Goal: Answer question/provide support: Share knowledge or assist other users

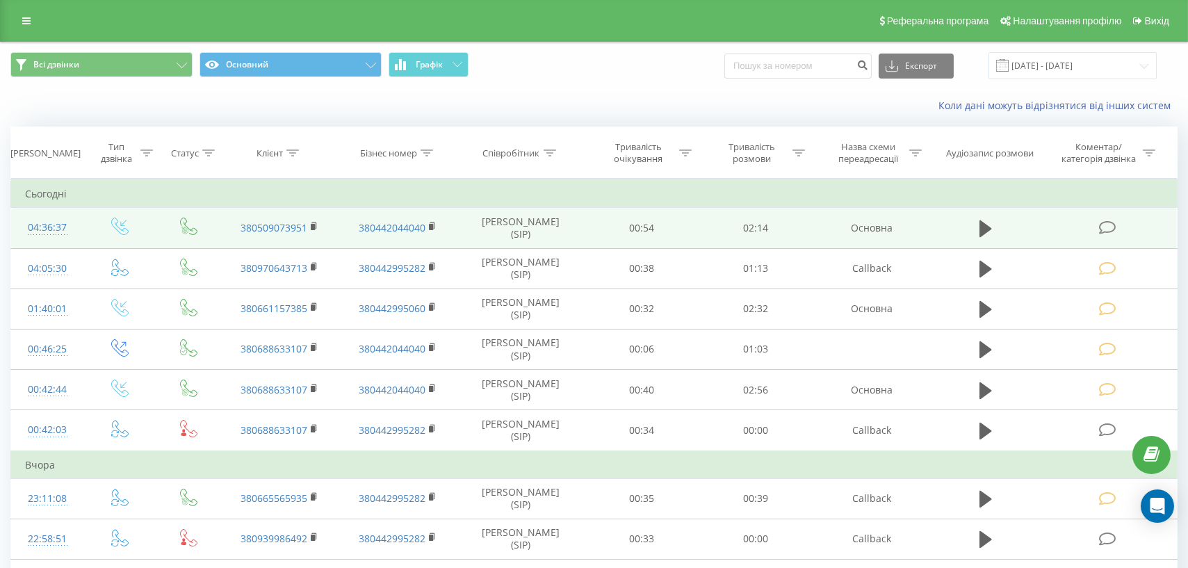
click at [1119, 230] on td at bounding box center [1108, 228] width 137 height 40
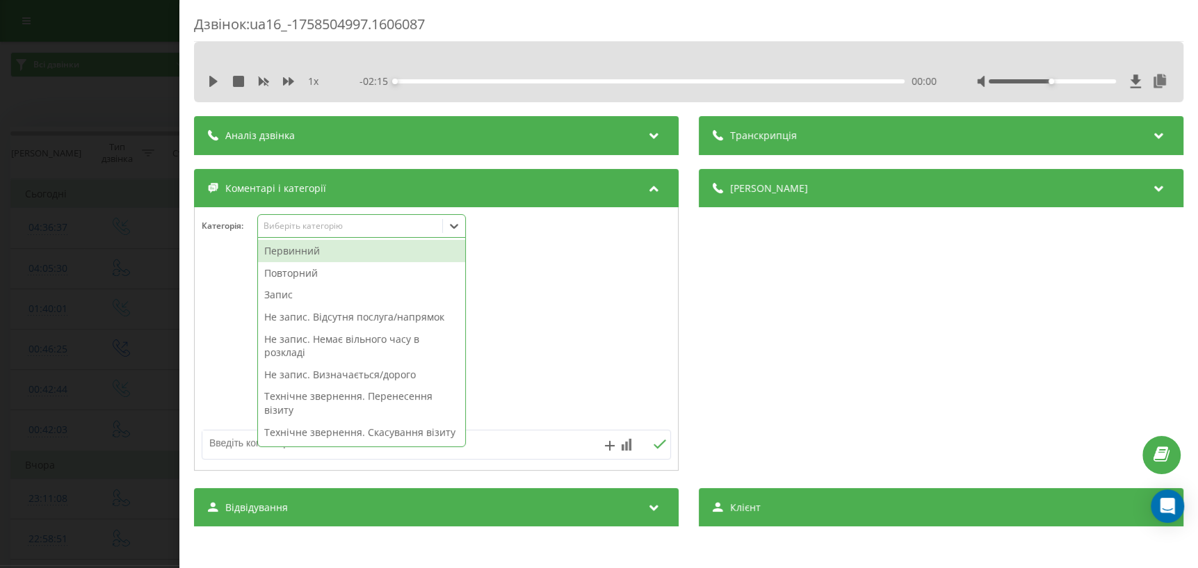
click at [453, 227] on icon at bounding box center [454, 226] width 8 height 5
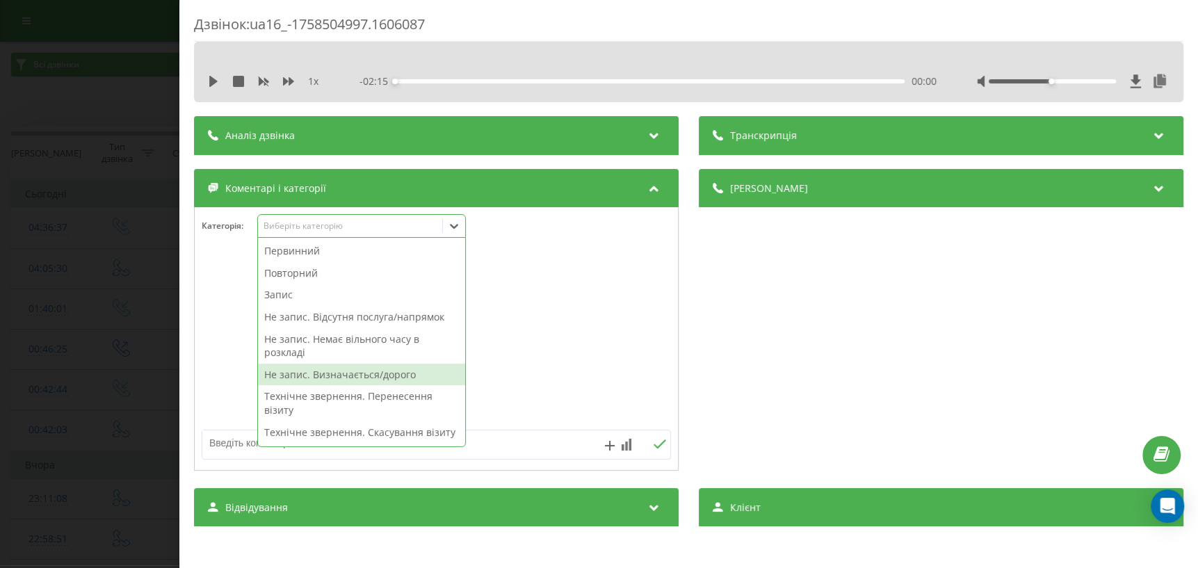
click at [347, 380] on div "Не запис. Визначається/дорого" at bounding box center [361, 375] width 207 height 22
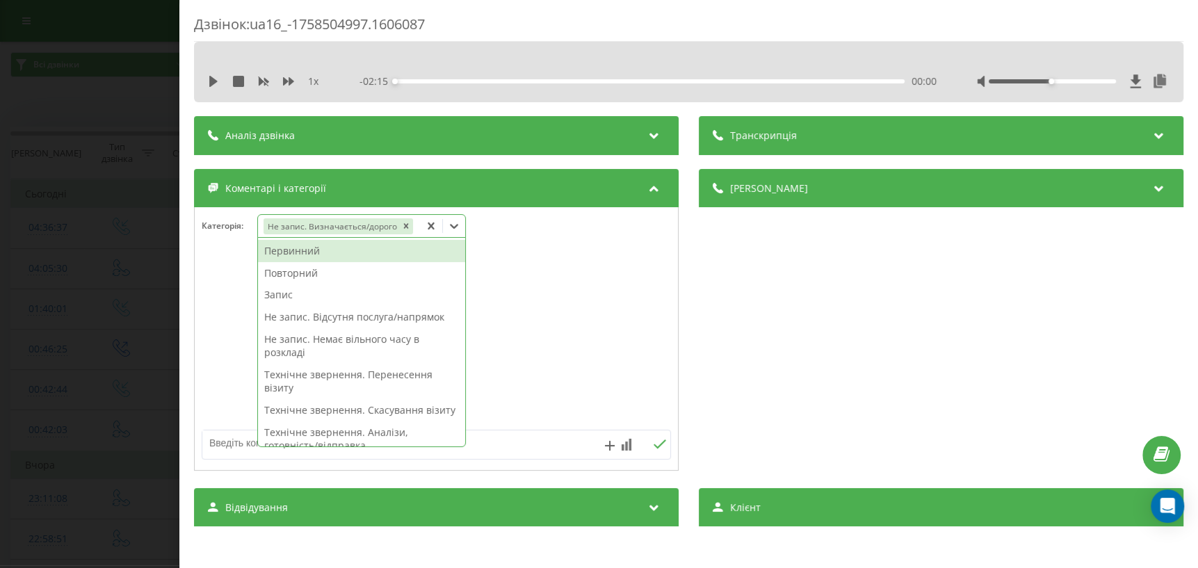
click at [33, 297] on div "Дзвінок : ua16_-1758504997.1606087 1 x - 02:15 00:00 00:00 Транскрипція Для AI-…" at bounding box center [599, 284] width 1198 height 568
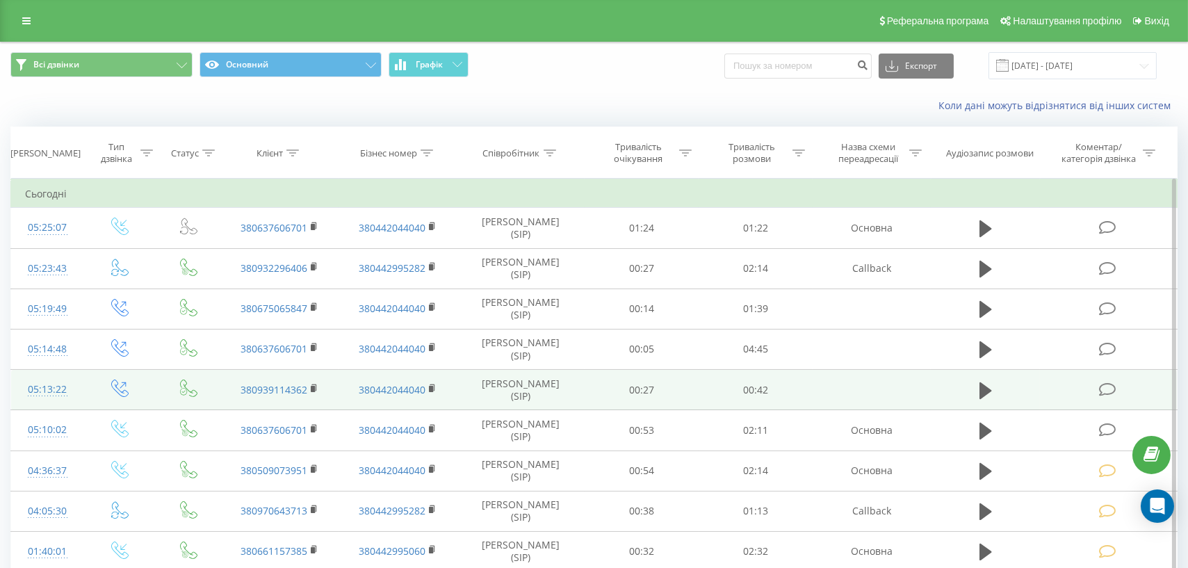
click at [1106, 389] on icon at bounding box center [1106, 389] width 17 height 15
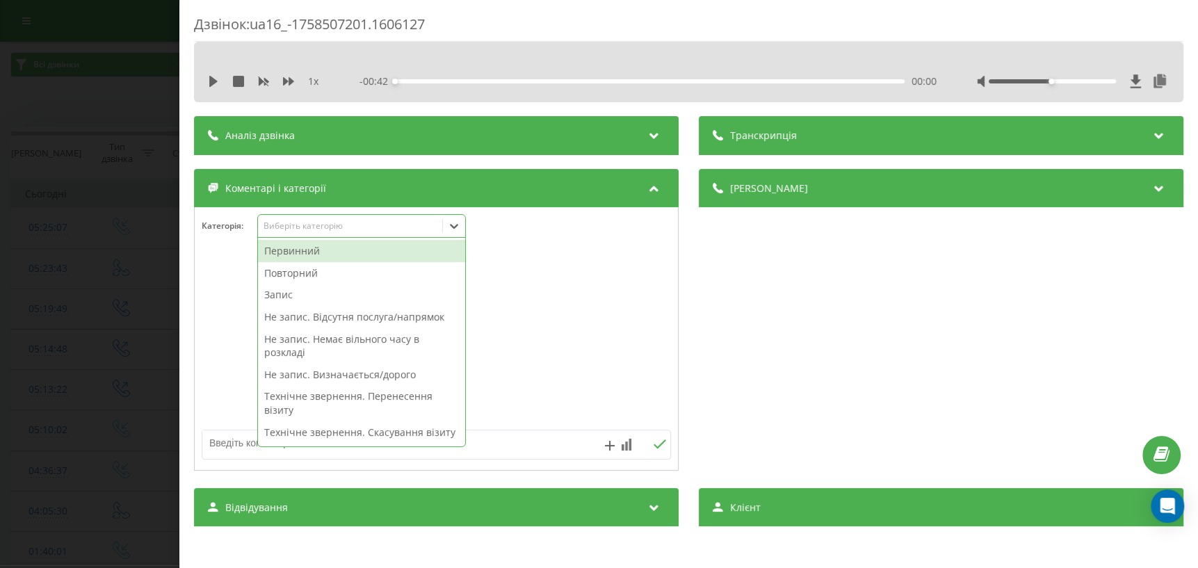
click at [455, 227] on icon at bounding box center [454, 226] width 14 height 14
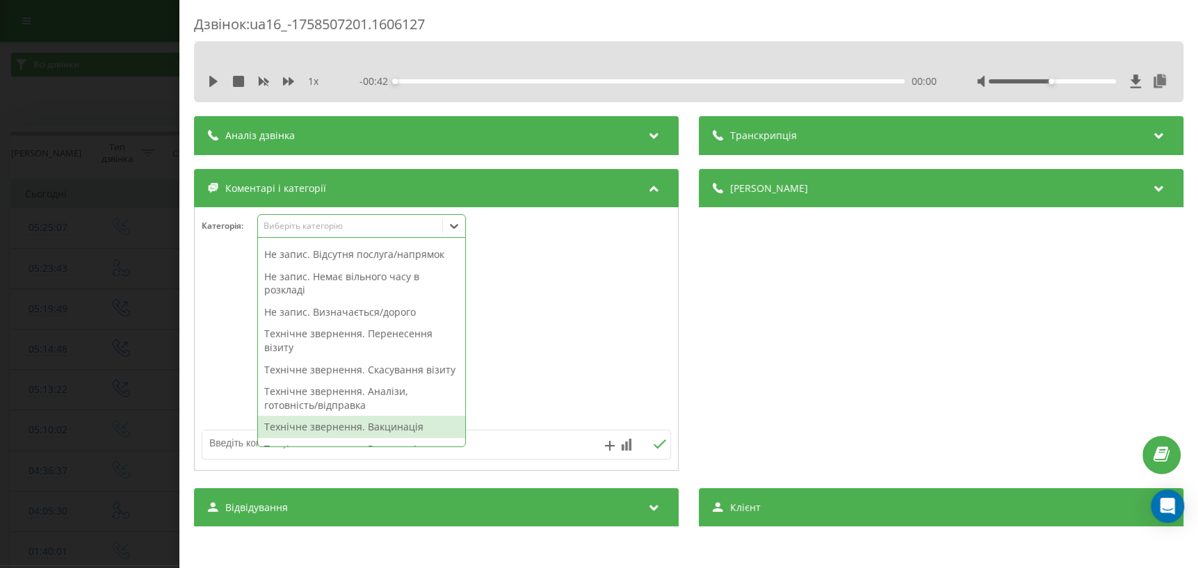
scroll to position [189, 0]
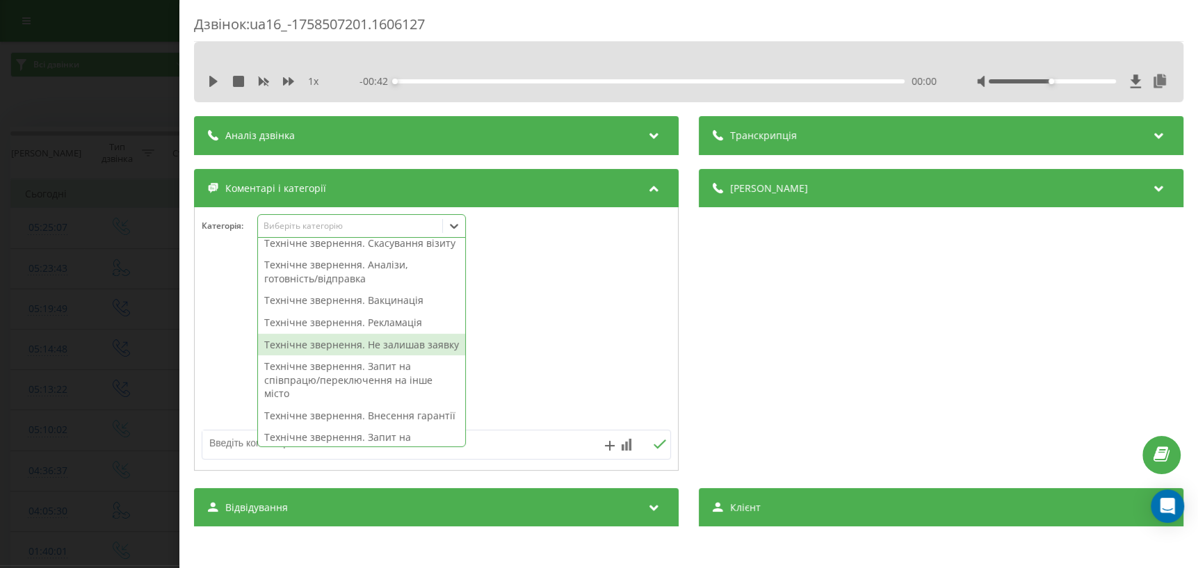
click at [383, 356] on div "Технічне звернення. Не залишав заявку" at bounding box center [361, 345] width 207 height 22
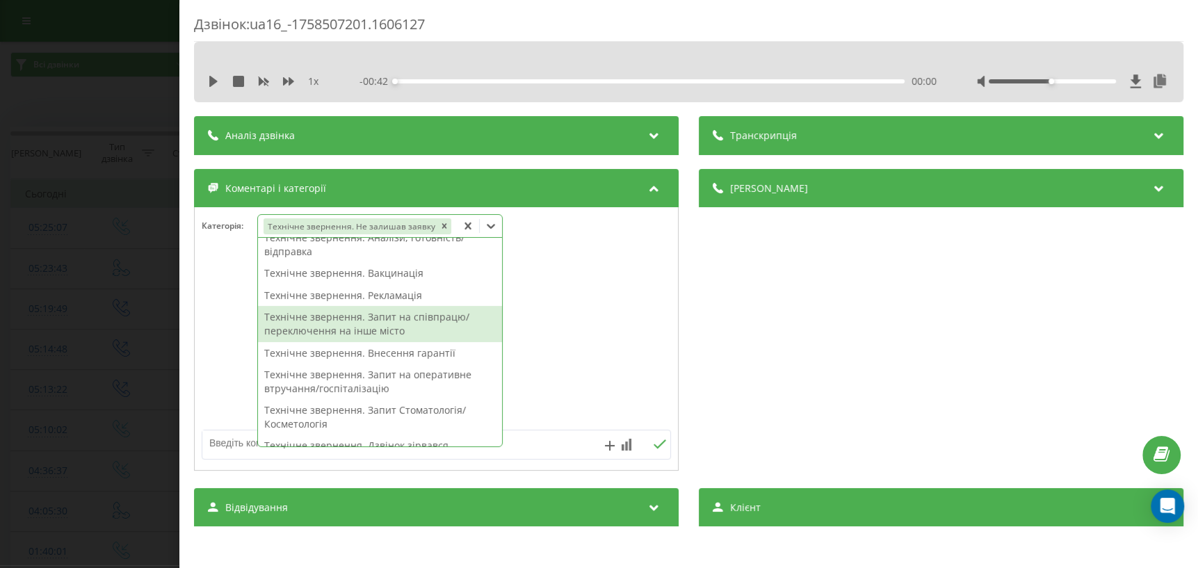
scroll to position [162, 0]
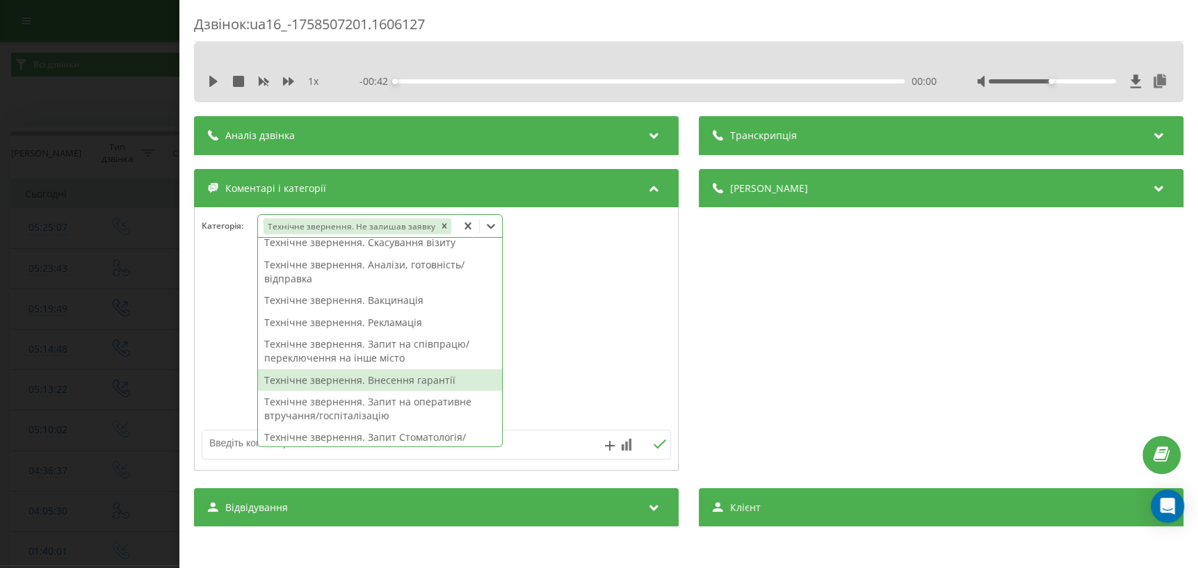
click at [520, 373] on div at bounding box center [436, 339] width 483 height 167
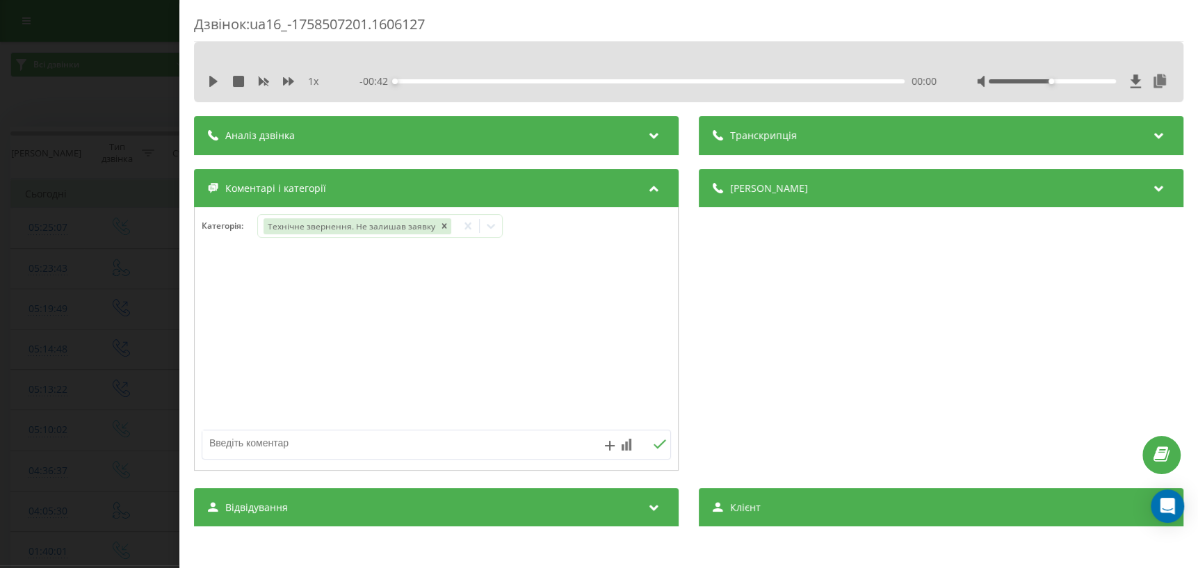
click at [332, 441] on textarea at bounding box center [389, 442] width 374 height 25
type textarea "внутр дзвінок"
click at [653, 446] on icon at bounding box center [659, 443] width 13 height 9
click at [140, 384] on div "Дзвінок : ua16_-1758507201.1606127 1 x - 00:42 00:00 00:00 Транскрипція Для AI-…" at bounding box center [599, 284] width 1198 height 568
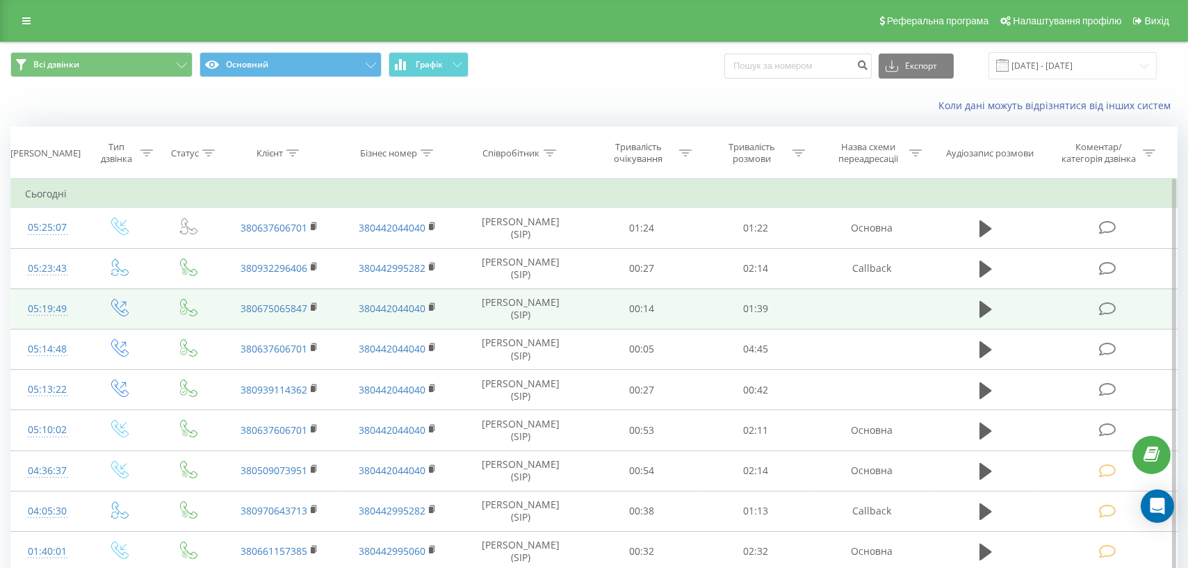
click at [1110, 305] on icon at bounding box center [1106, 309] width 17 height 15
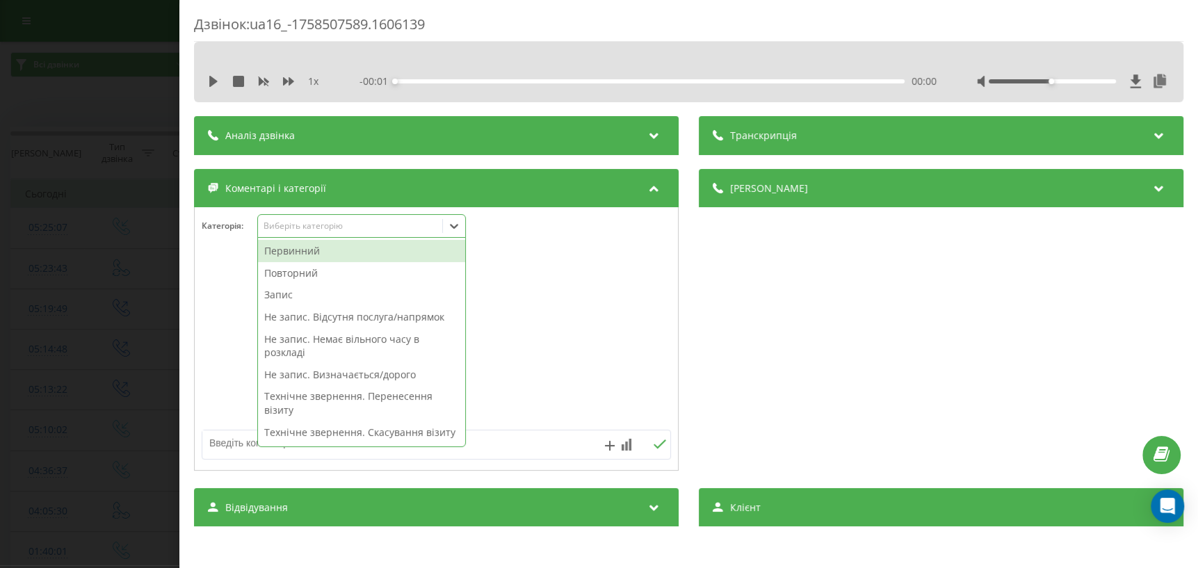
click at [453, 222] on icon at bounding box center [454, 226] width 14 height 14
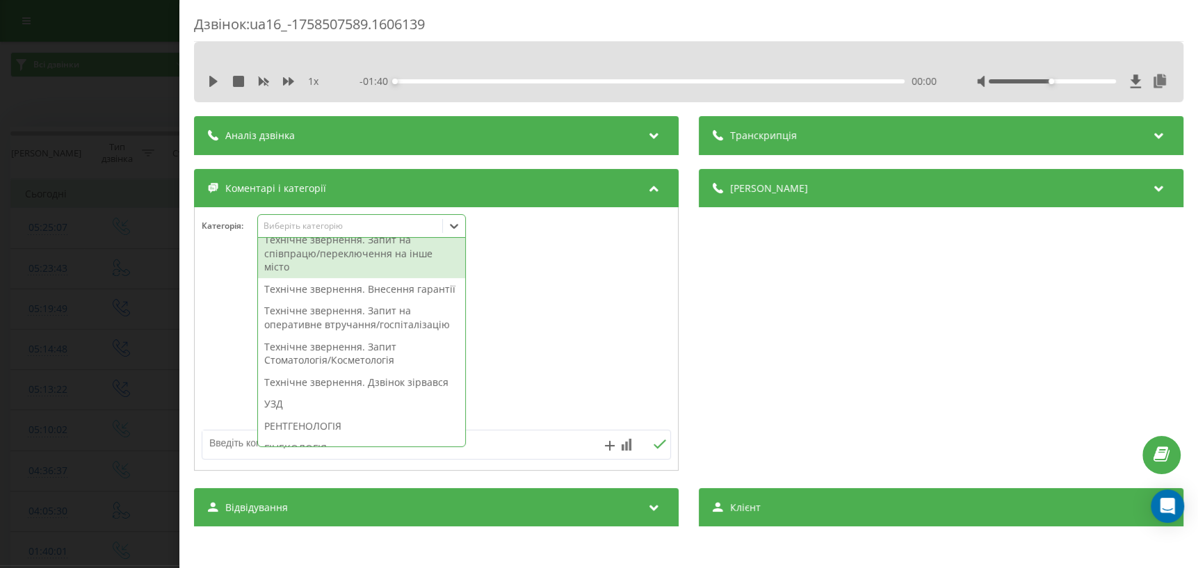
scroll to position [189, 0]
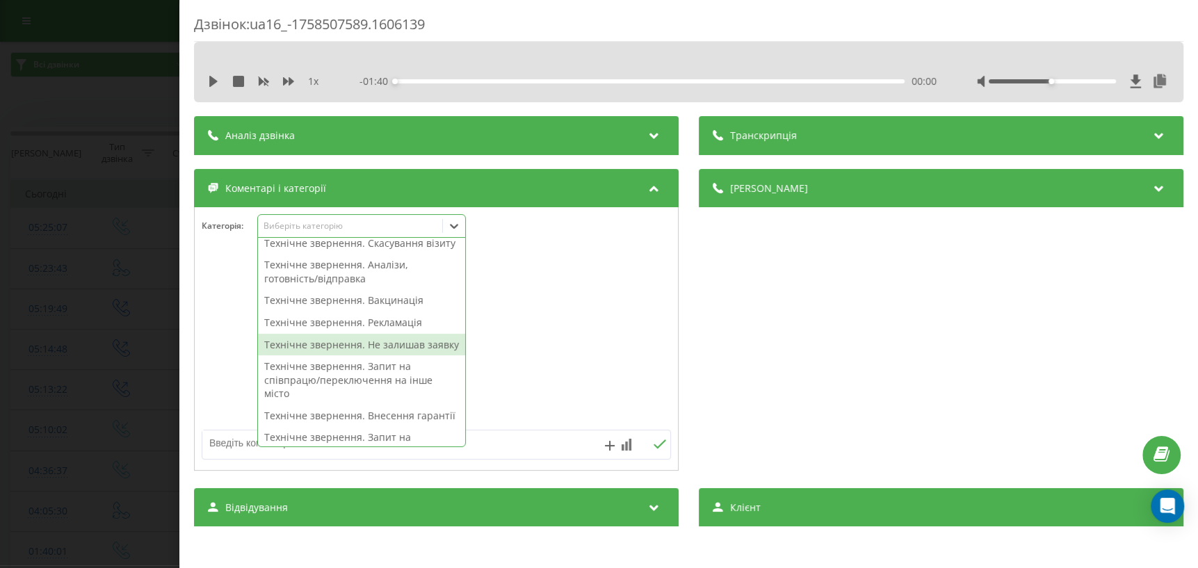
click at [325, 356] on div "Технічне звернення. Не залишав заявку" at bounding box center [361, 345] width 207 height 22
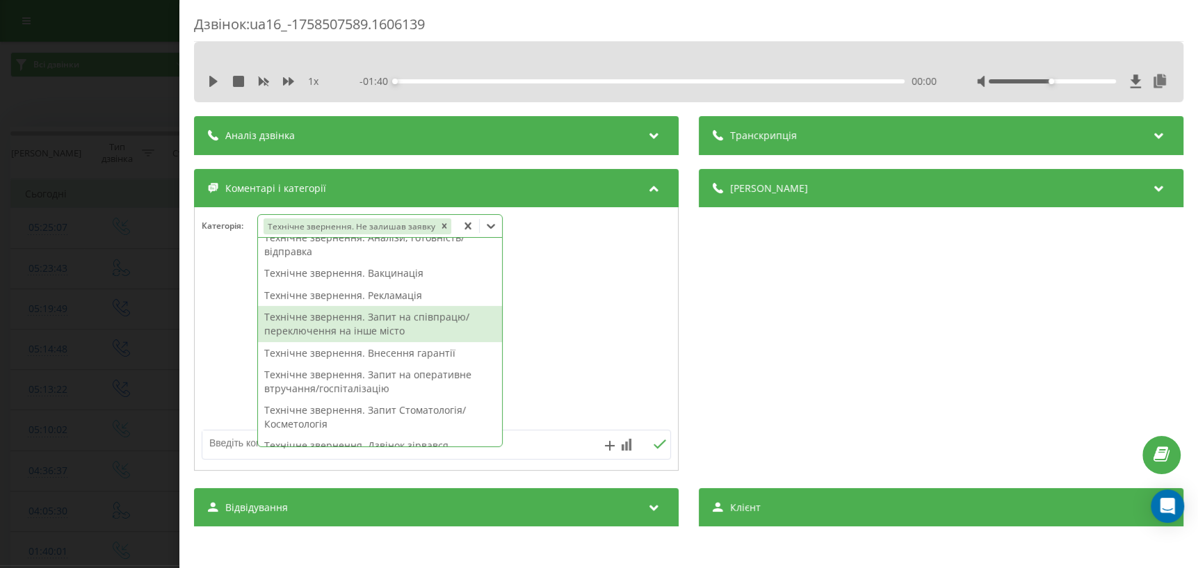
scroll to position [162, 0]
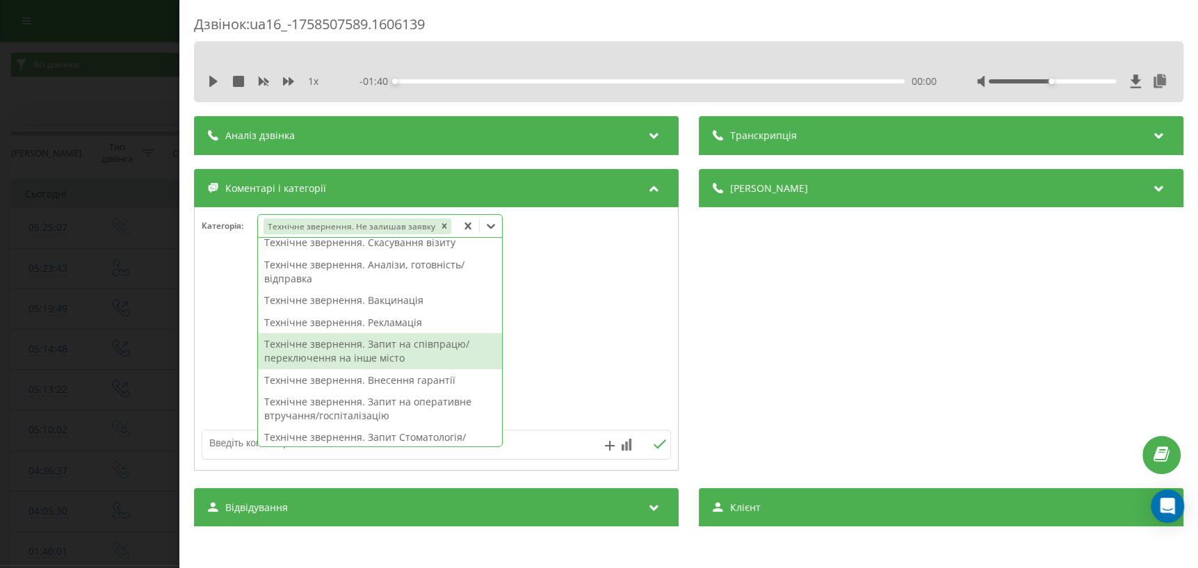
click at [560, 368] on div at bounding box center [436, 339] width 483 height 167
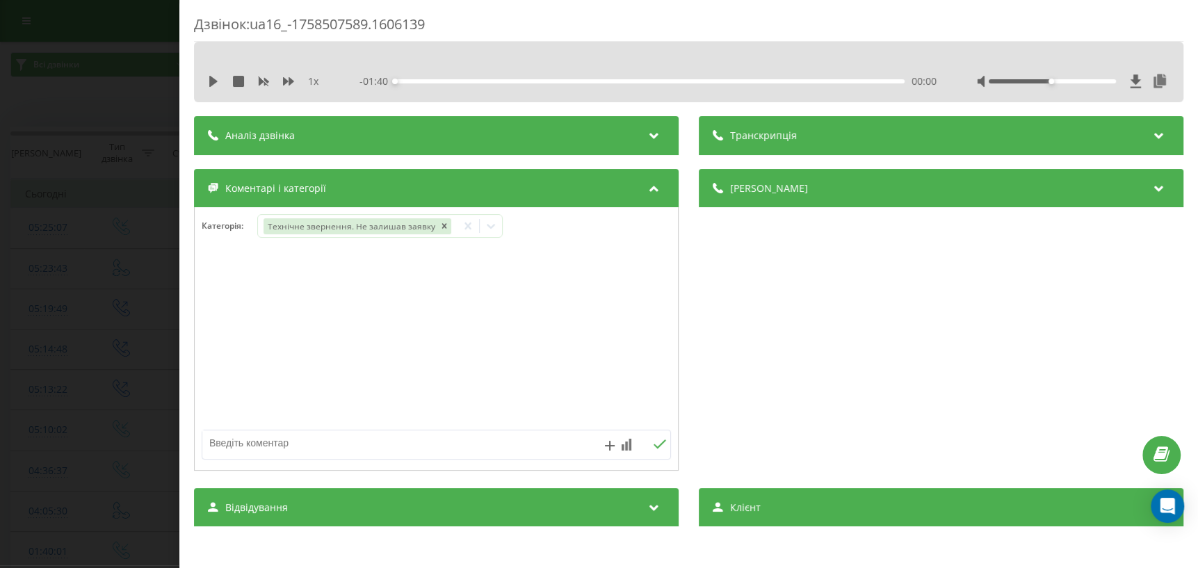
click at [373, 439] on textarea at bounding box center [389, 442] width 374 height 25
type textarea "внутр дзвінок"
click at [654, 445] on icon at bounding box center [659, 444] width 13 height 10
click at [42, 316] on div "Дзвінок : ua16_-1758507589.1606139 1 x - 01:40 00:00 00:00 Транскрипція Для AI-…" at bounding box center [599, 284] width 1198 height 568
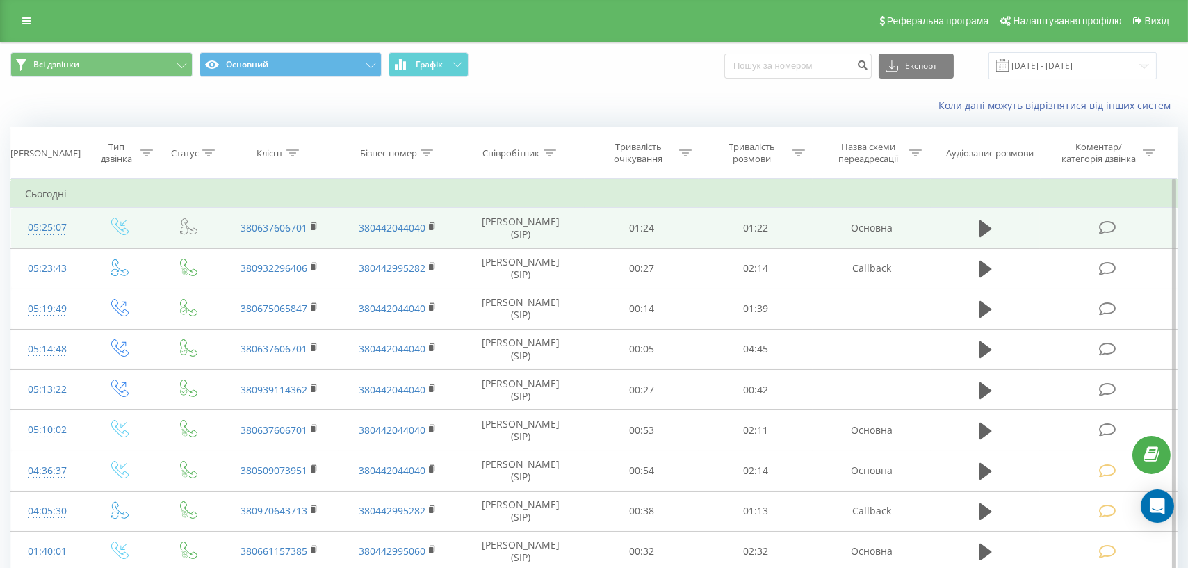
click at [1104, 229] on icon at bounding box center [1106, 227] width 17 height 15
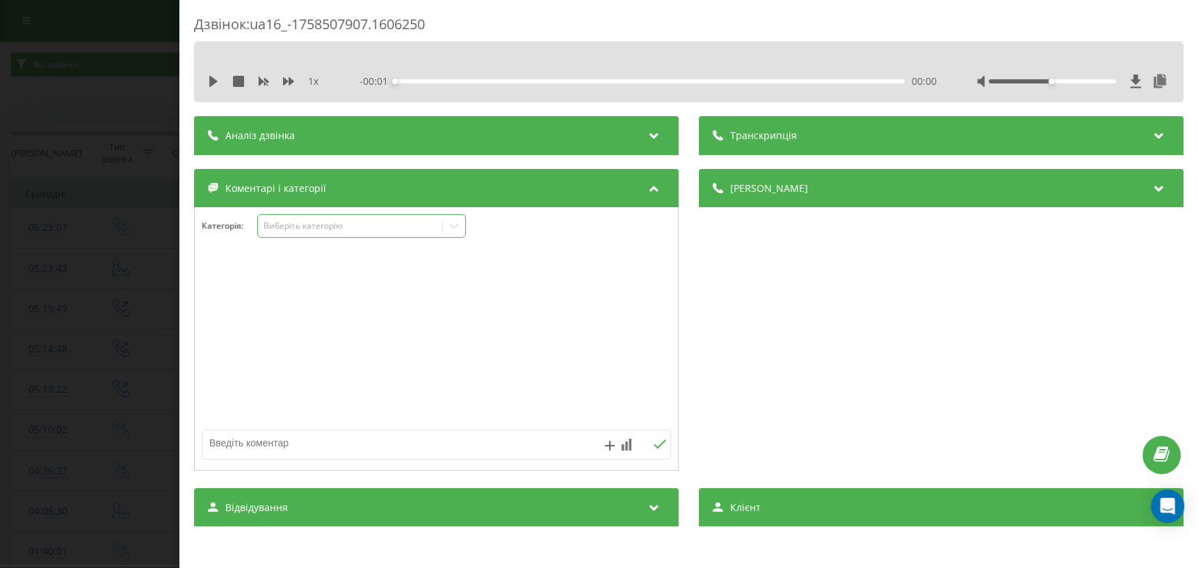
click at [445, 224] on div at bounding box center [454, 226] width 22 height 22
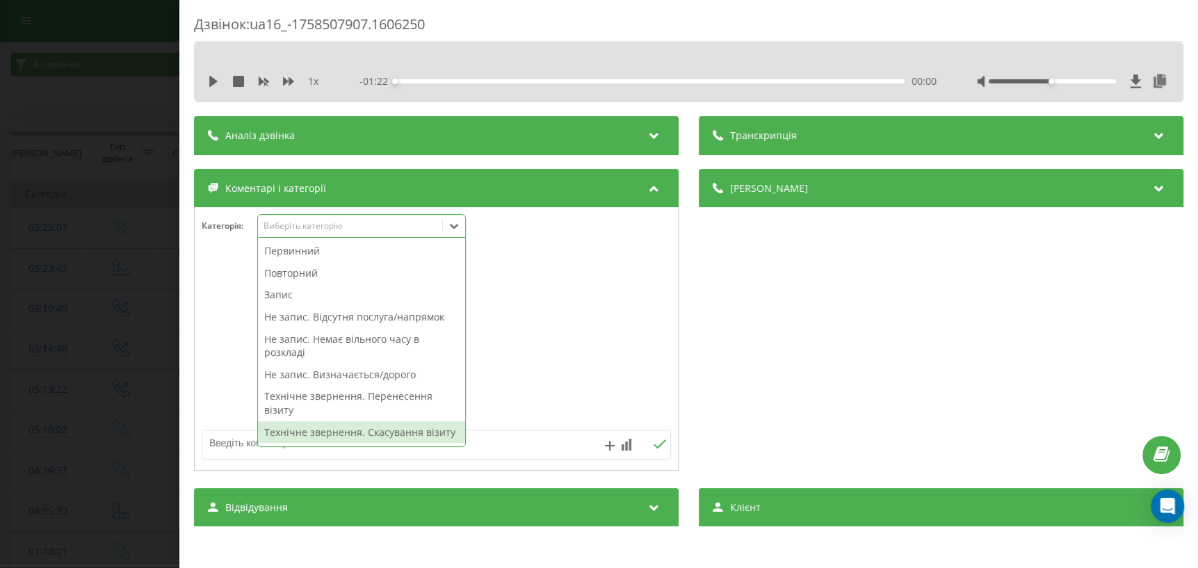
scroll to position [126, 0]
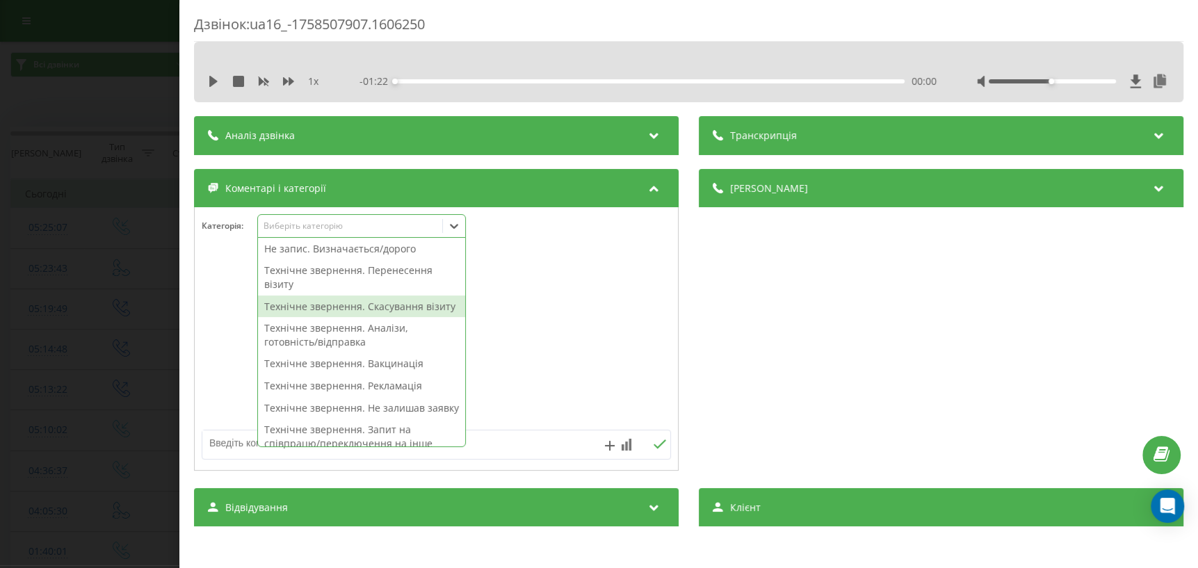
click at [385, 310] on div "Технічне звернення. Скасування візиту" at bounding box center [361, 306] width 207 height 22
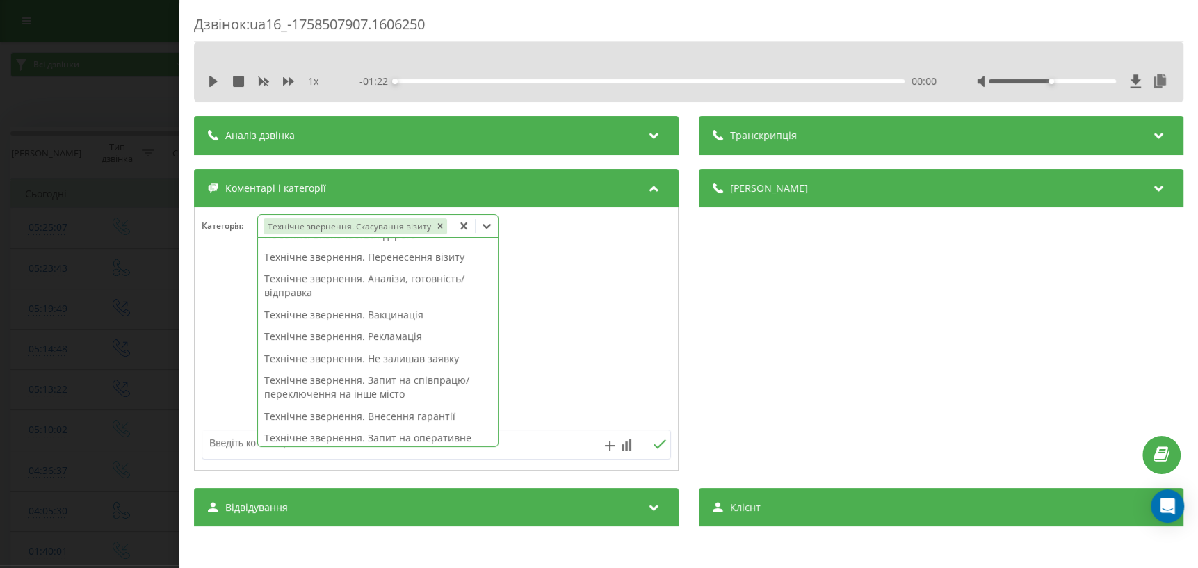
scroll to position [113, 0]
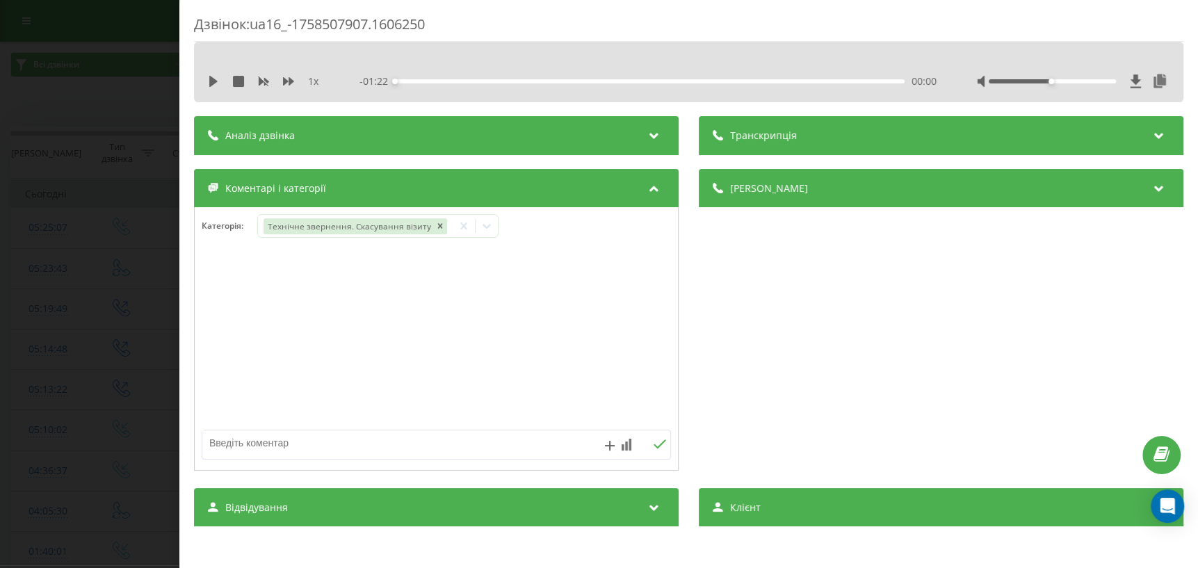
click at [75, 314] on div "Дзвінок : ua16_-1758507907.1606250 1 x - 01:22 00:00 00:00 Транскрипція Для AI-…" at bounding box center [599, 284] width 1198 height 568
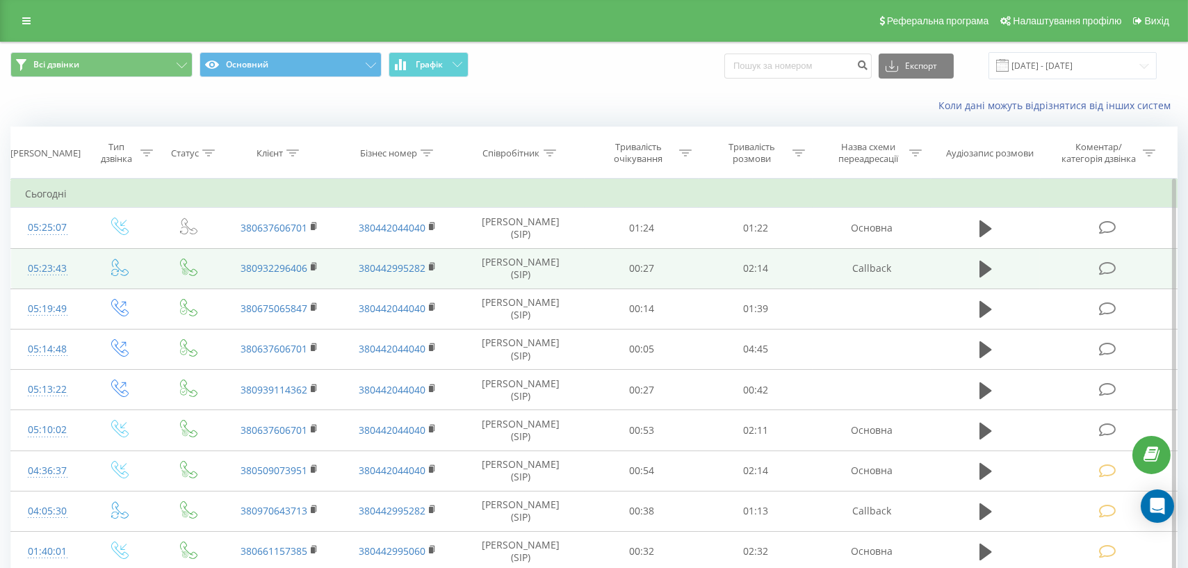
click at [1111, 265] on icon at bounding box center [1106, 268] width 17 height 15
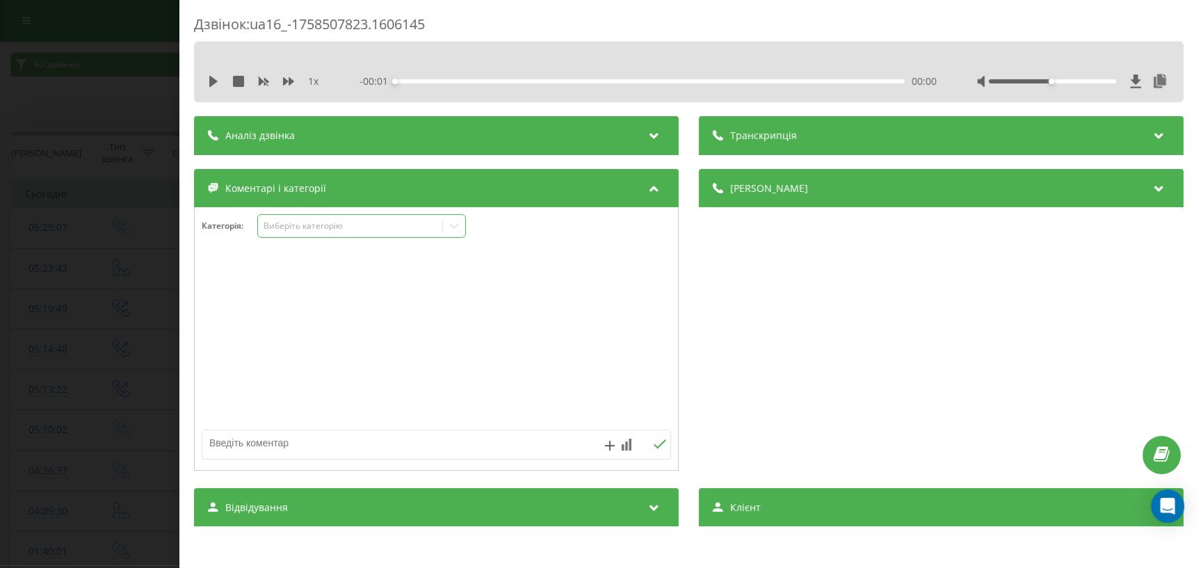
click at [379, 233] on div "Виберіть категорію" at bounding box center [361, 226] width 209 height 24
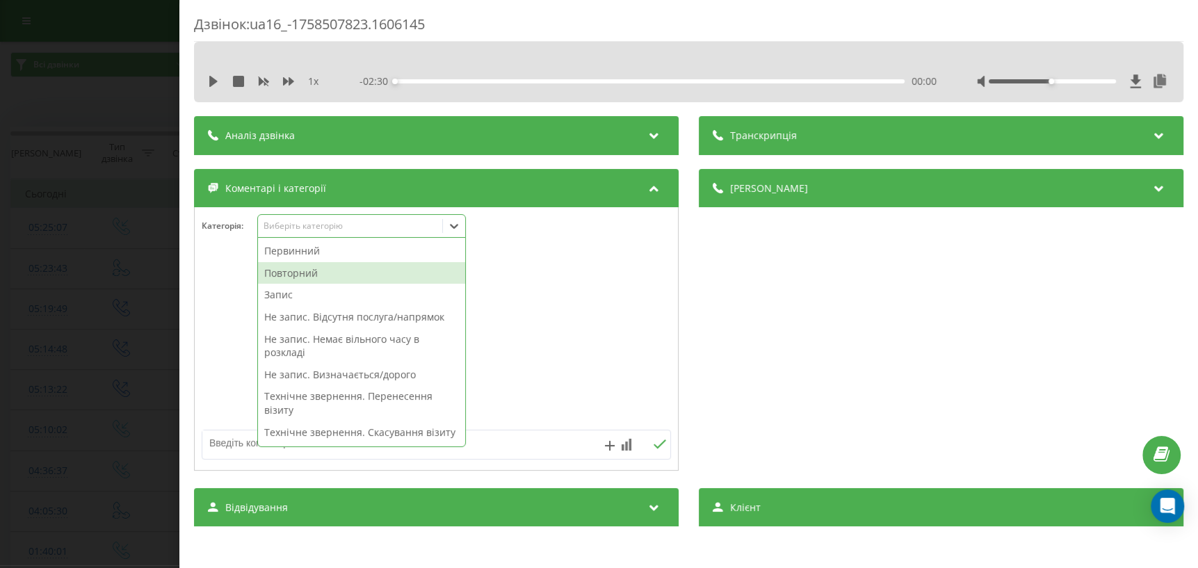
click at [343, 278] on div "Повторний" at bounding box center [361, 273] width 207 height 22
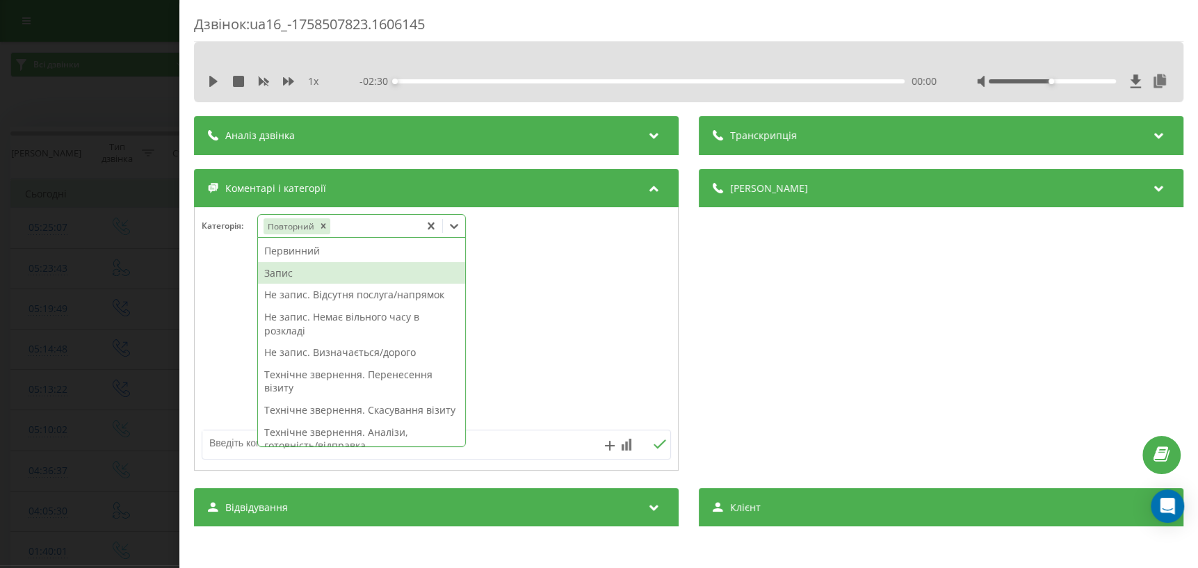
click at [304, 279] on div "Запис" at bounding box center [361, 273] width 207 height 22
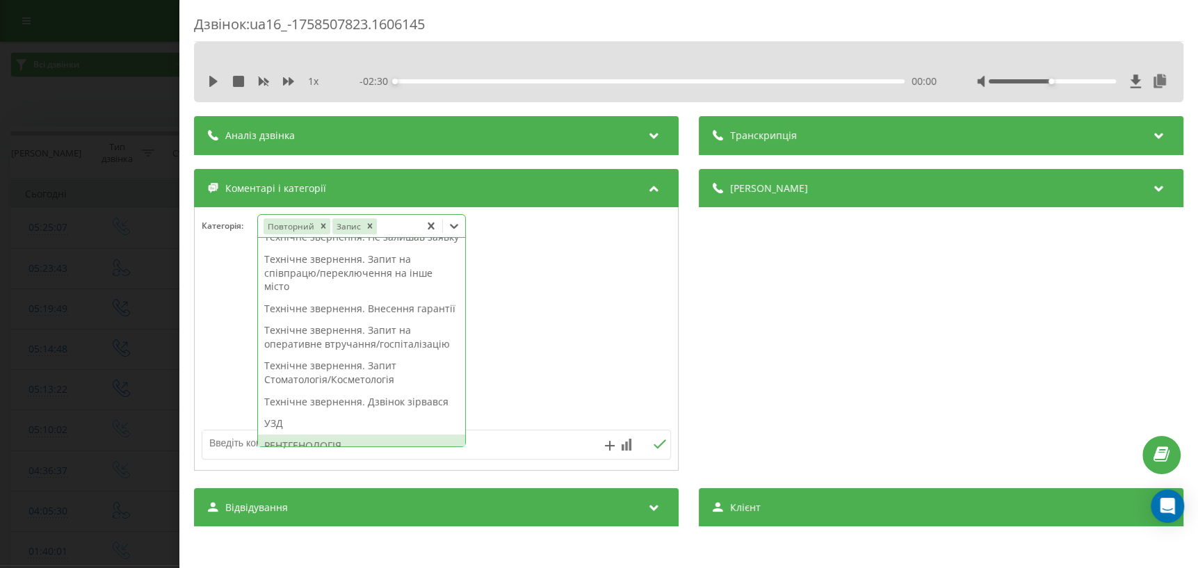
scroll to position [442, 0]
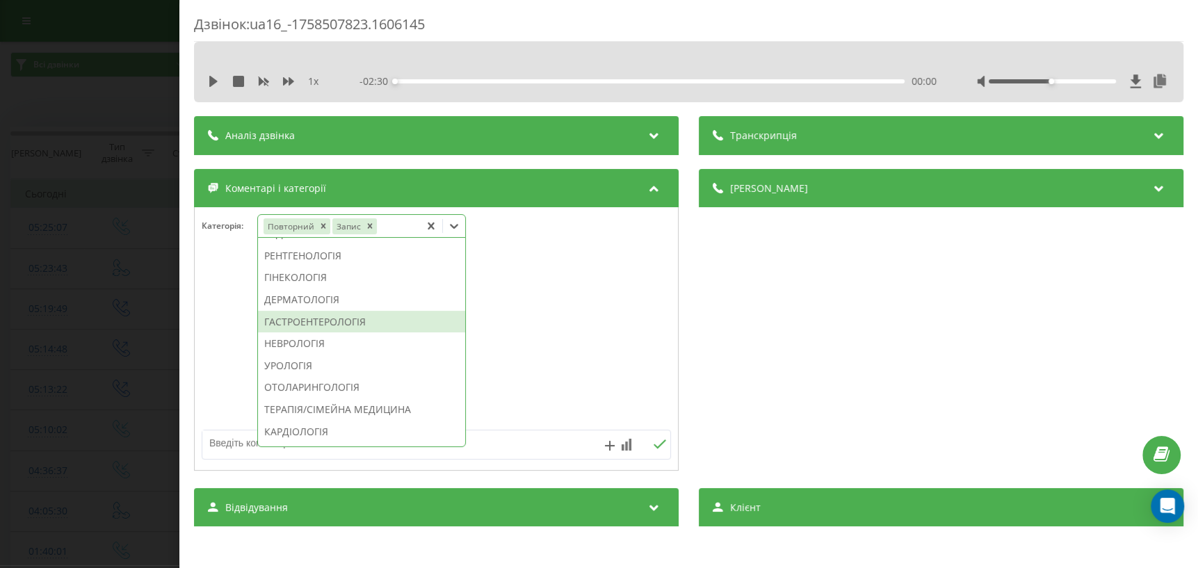
click at [355, 333] on div "ГАСТРОЕНТЕРОЛОГІЯ" at bounding box center [361, 322] width 207 height 22
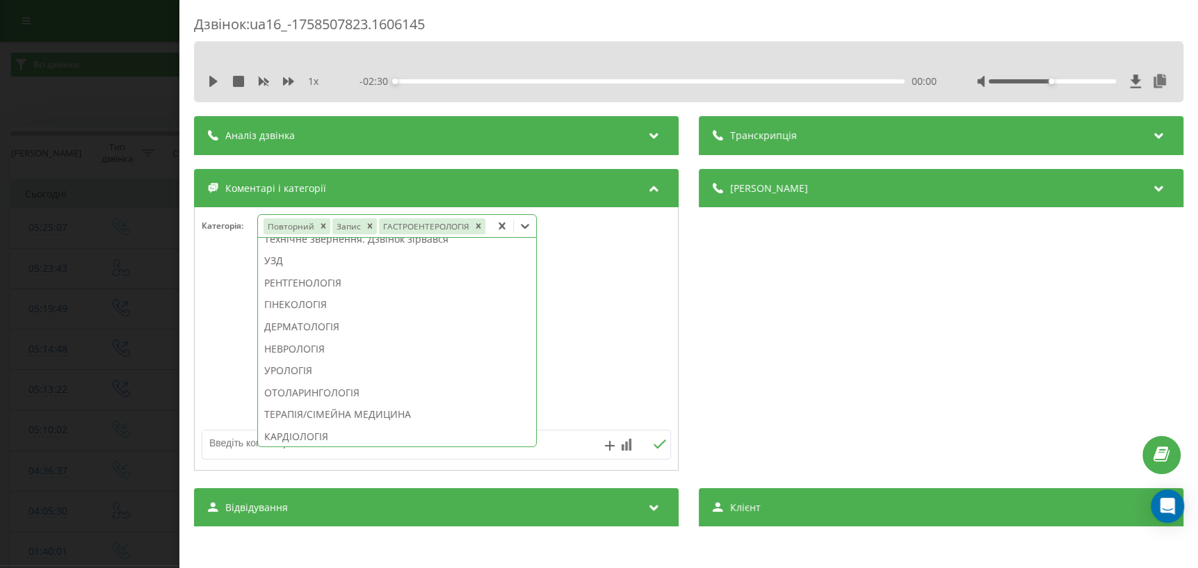
click at [28, 333] on div "Дзвінок : ua16_-1758507823.1606145 1 x - 02:30 00:00 00:00 Транскрипція Для AI-…" at bounding box center [599, 284] width 1198 height 568
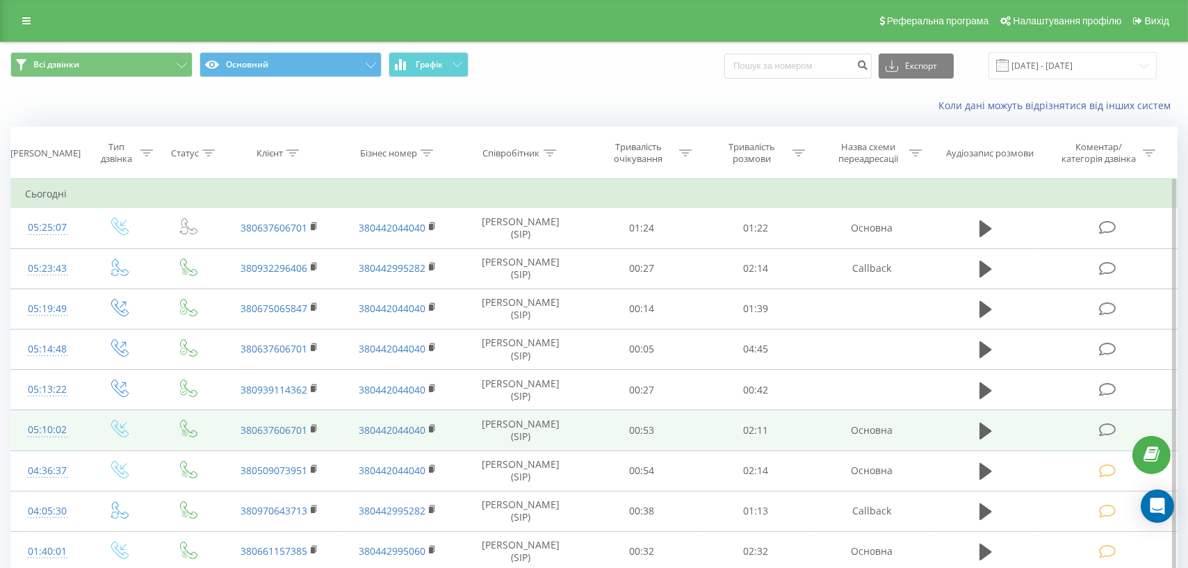
click at [1107, 431] on icon at bounding box center [1106, 430] width 17 height 15
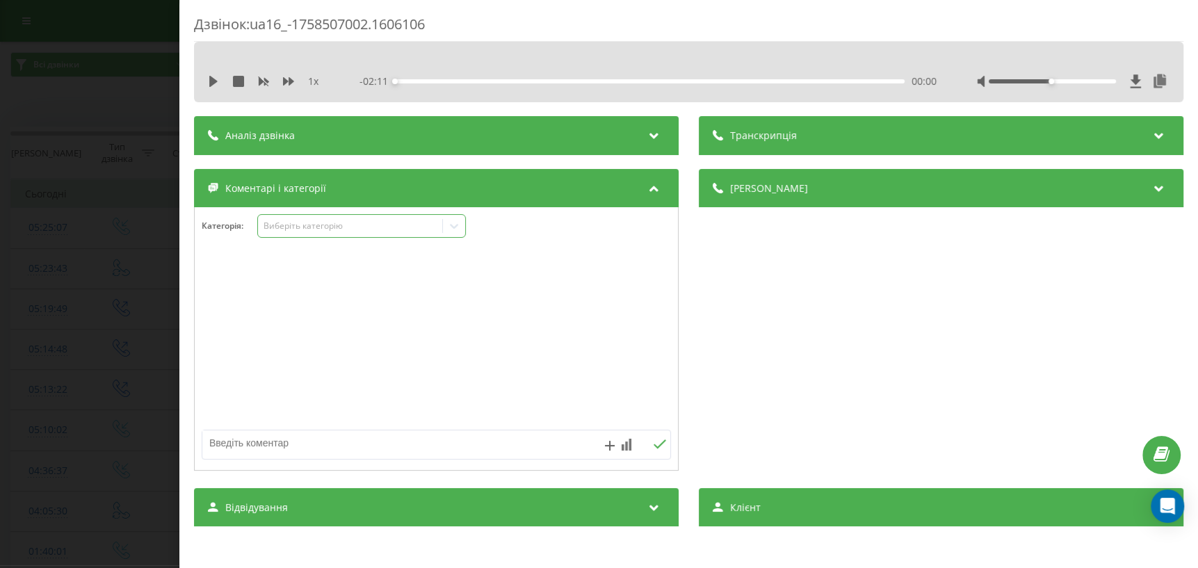
click at [457, 223] on icon at bounding box center [454, 226] width 14 height 14
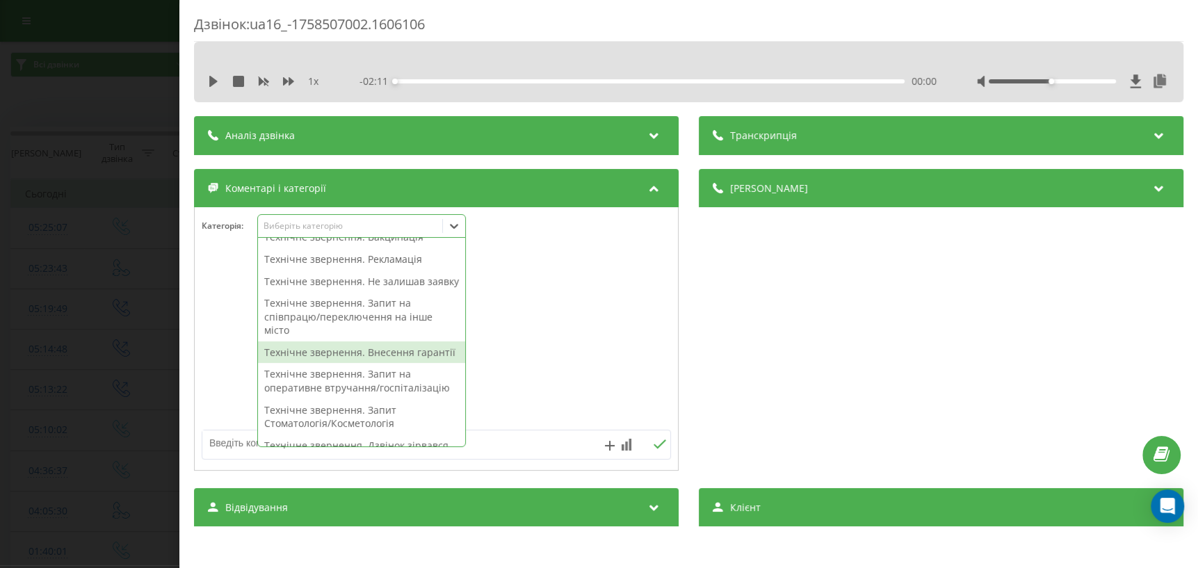
scroll to position [316, 0]
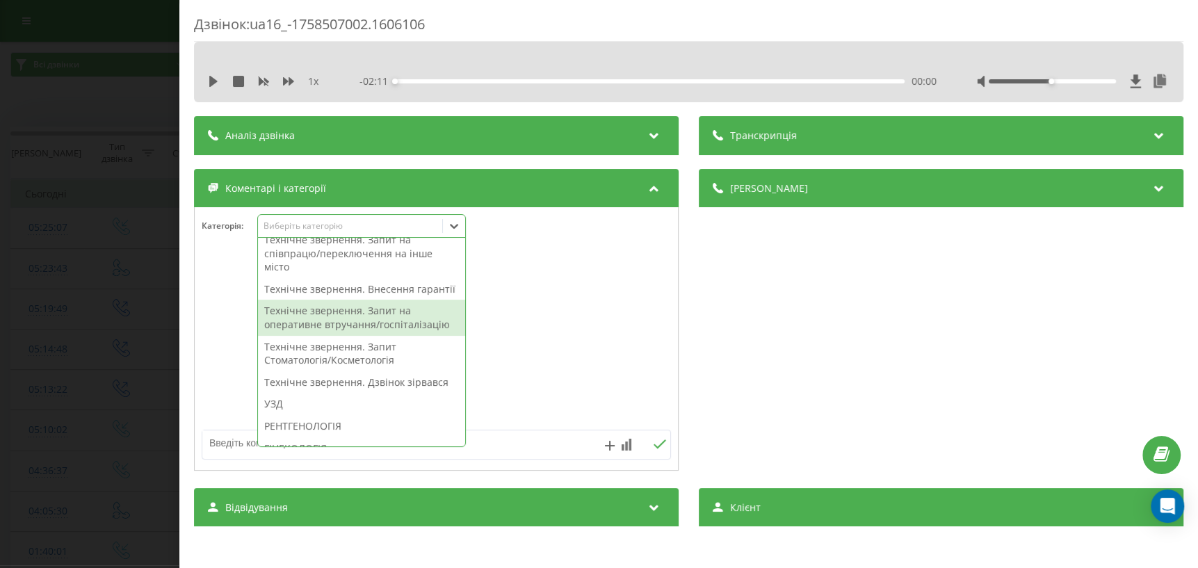
click at [375, 335] on div "Технічне звернення. Запит на оперативне втручання/госпіталізацію" at bounding box center [361, 317] width 207 height 35
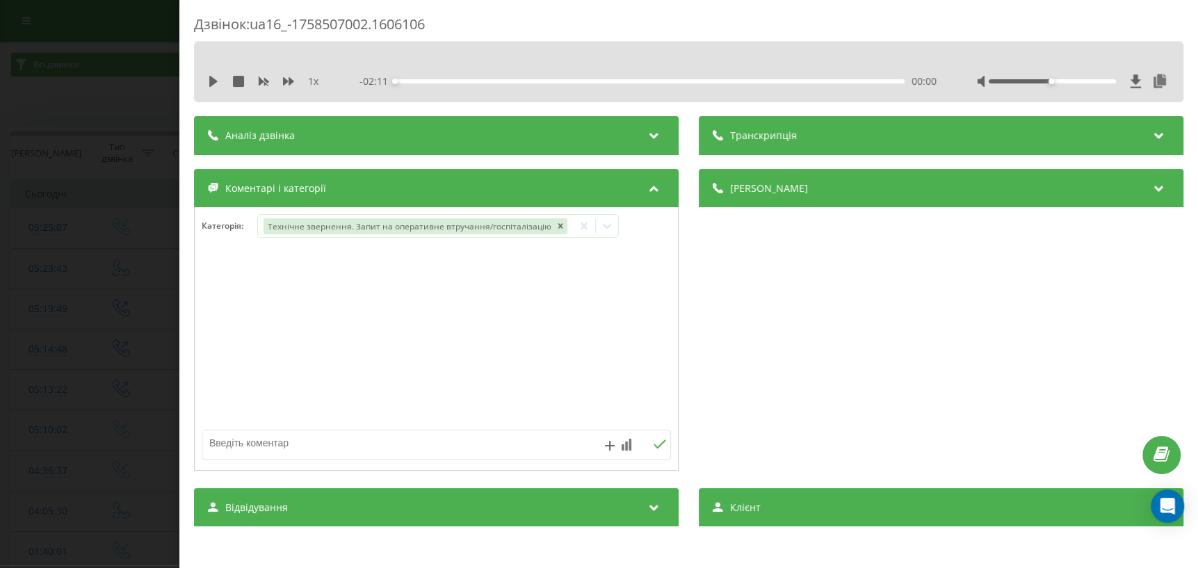
click at [32, 371] on div "Дзвінок : ua16_-1758507002.1606106 1 x - 02:11 00:00 00:00 Транскрипція Для AI-…" at bounding box center [599, 284] width 1198 height 568
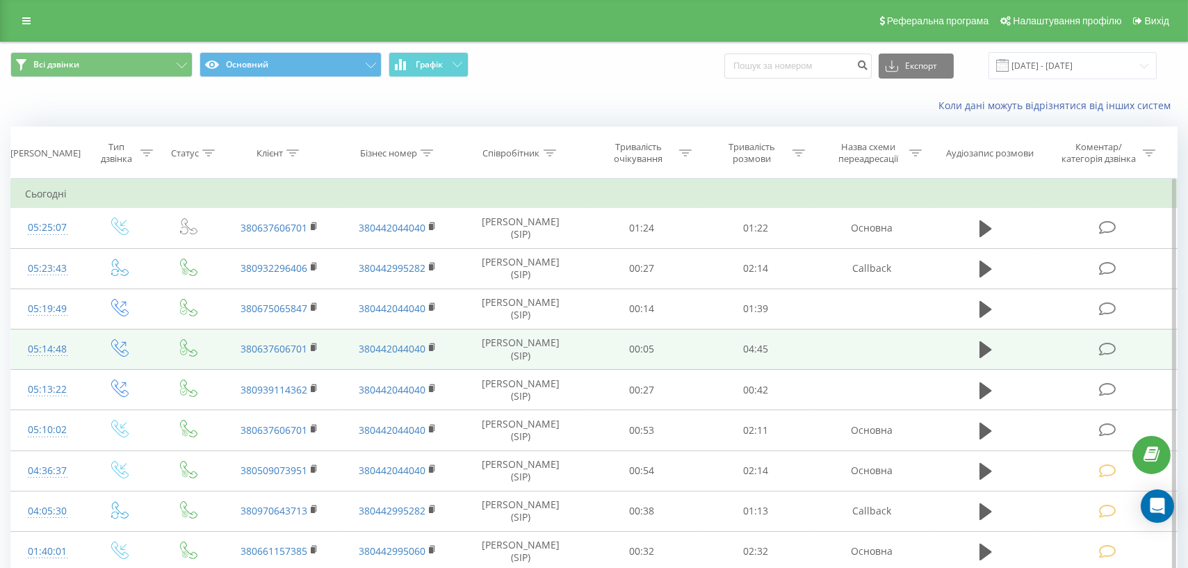
click at [1105, 352] on icon at bounding box center [1106, 349] width 17 height 15
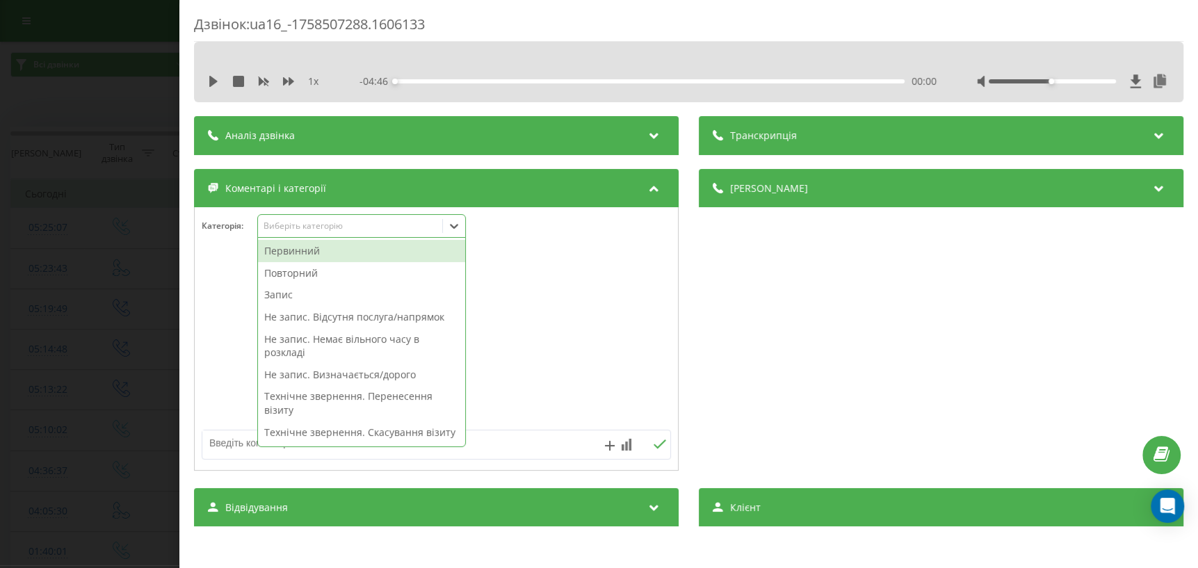
click at [459, 229] on icon at bounding box center [454, 226] width 14 height 14
click at [387, 250] on div "Первинний" at bounding box center [361, 251] width 207 height 22
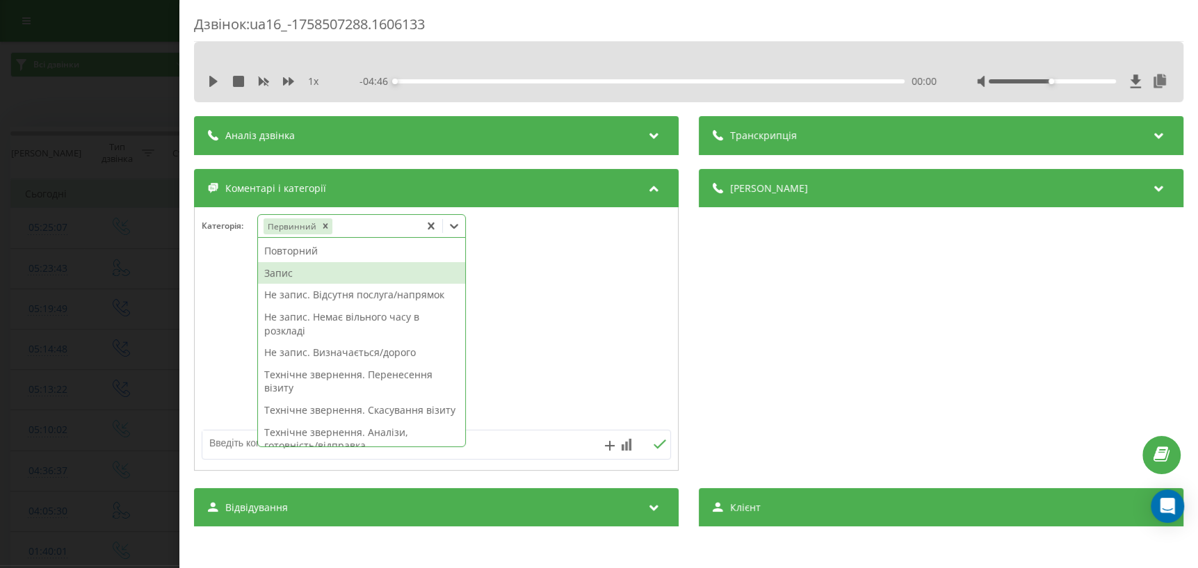
click at [346, 278] on div "Запис" at bounding box center [361, 273] width 207 height 22
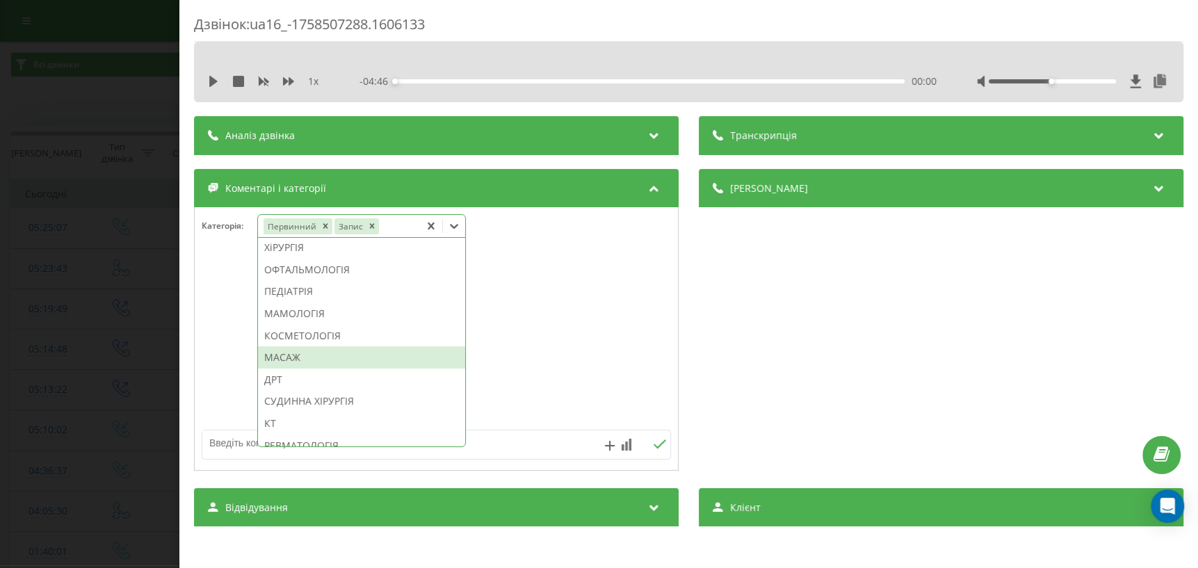
scroll to position [964, 0]
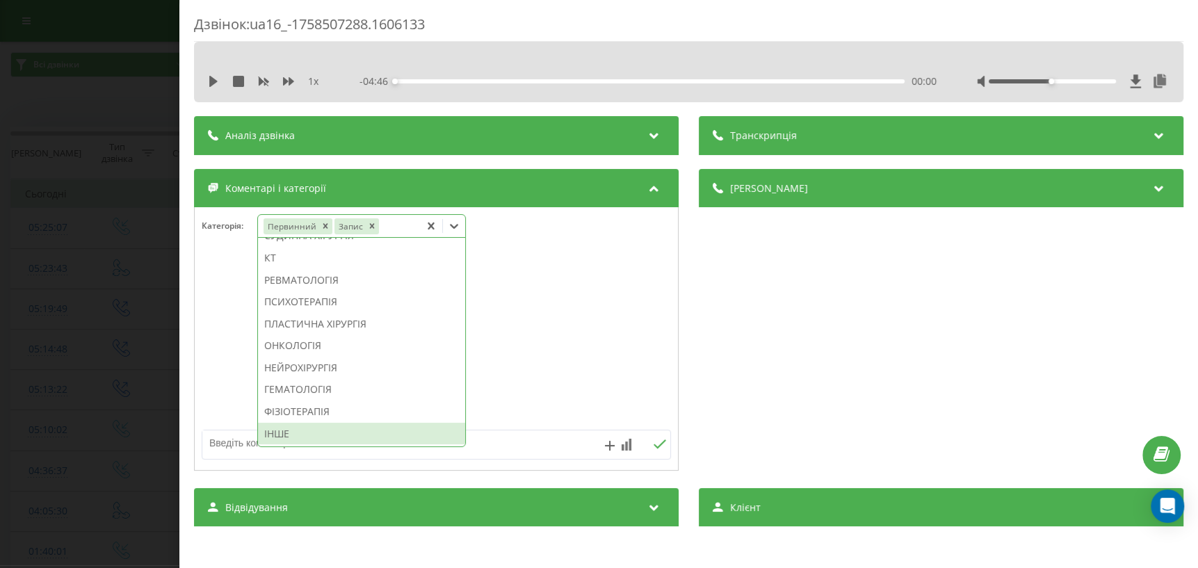
click at [330, 437] on div "ІНШЕ" at bounding box center [361, 434] width 207 height 22
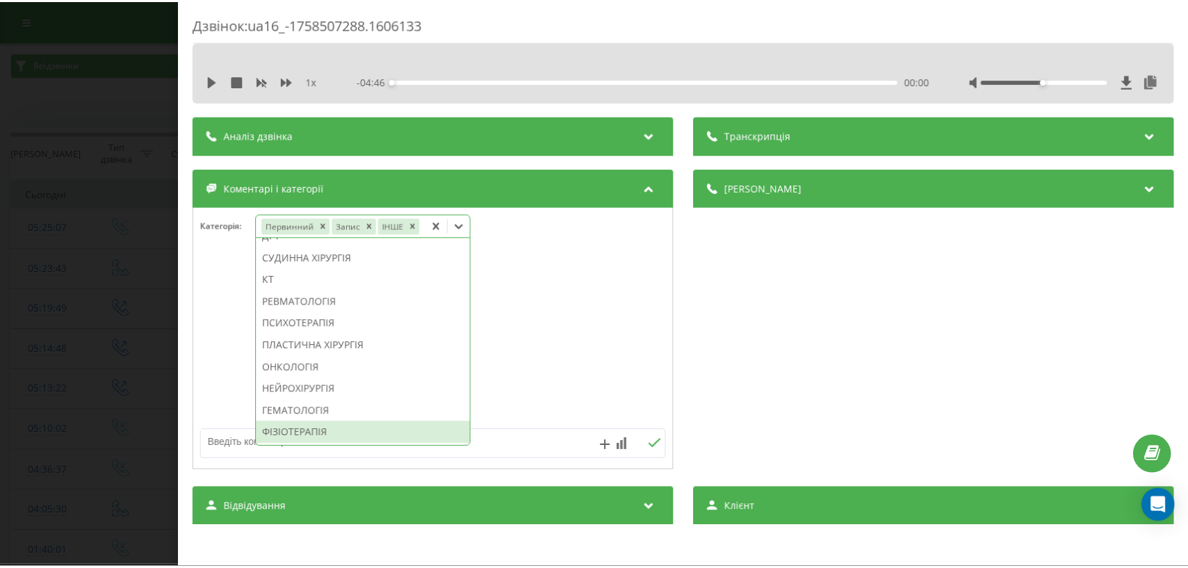
scroll to position [915, 0]
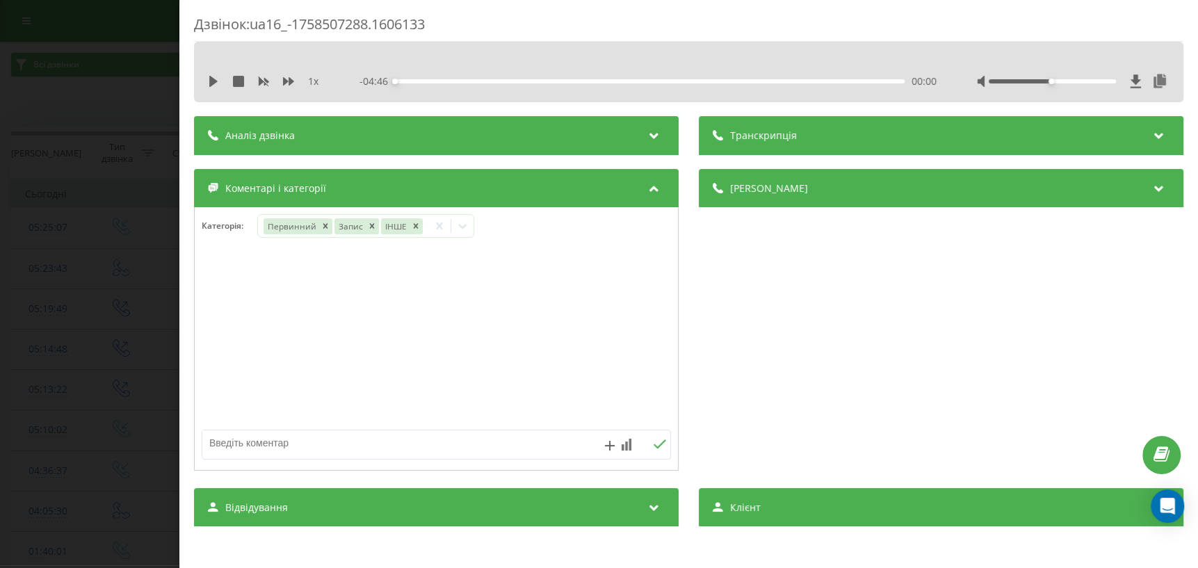
click at [492, 445] on textarea at bounding box center [389, 442] width 374 height 25
type textarea "виклик НД"
click at [656, 447] on icon at bounding box center [659, 444] width 13 height 10
click at [80, 419] on div "Дзвінок : ua16_-1758507288.1606133 1 x - 04:46 00:00 00:00 Транскрипція Для AI-…" at bounding box center [599, 284] width 1198 height 568
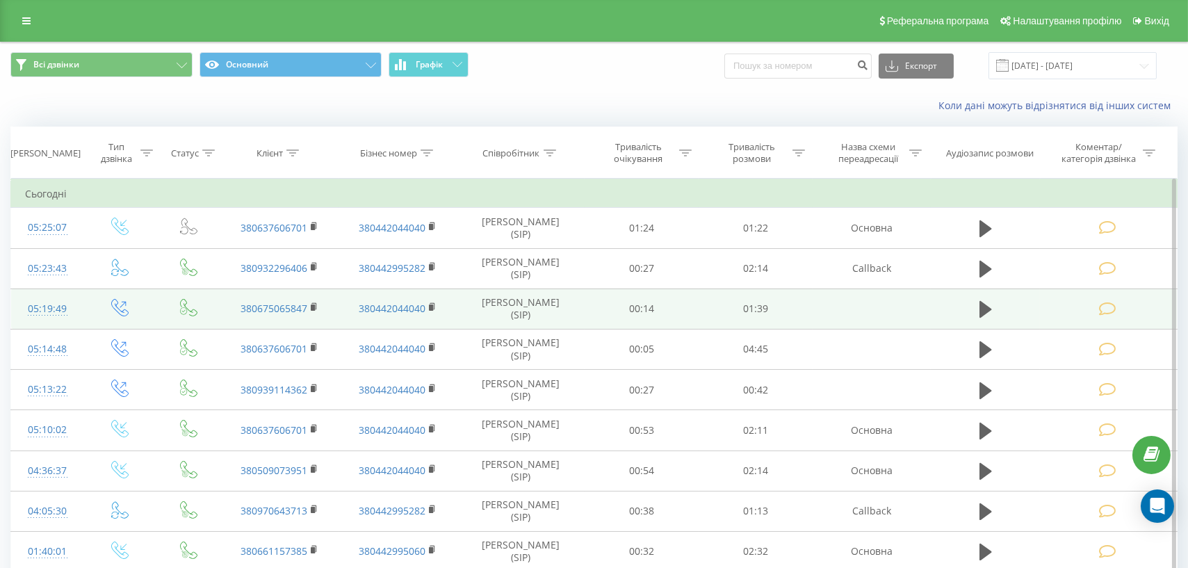
scroll to position [63, 0]
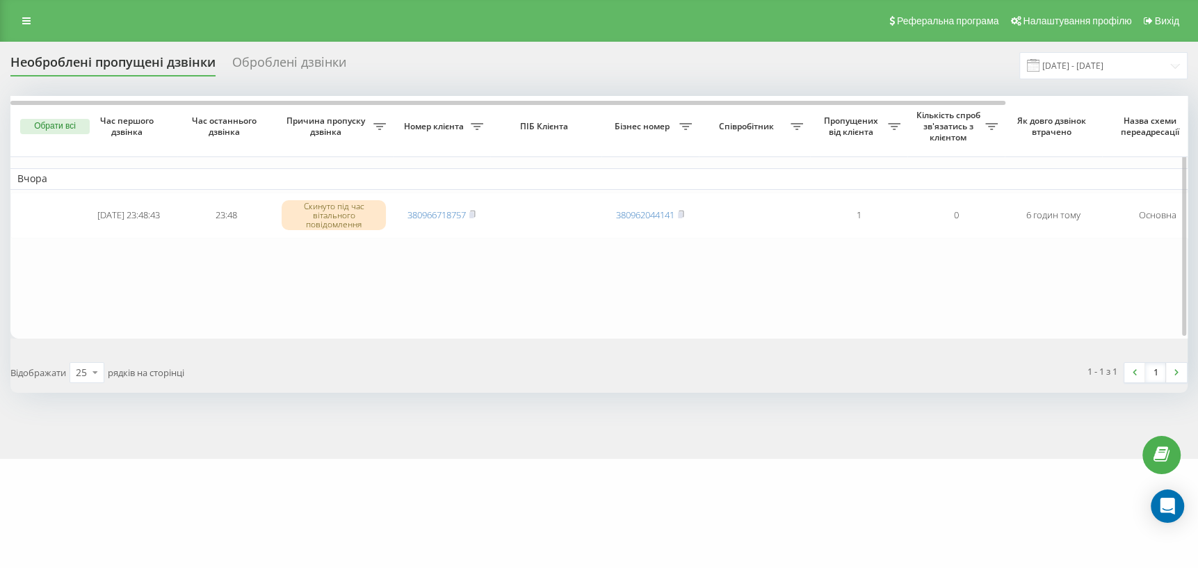
click at [555, 302] on table "Вчора 2025-09-21 23:48:43 23:48 Скинуто під час вітального повідомлення 3809667…" at bounding box center [705, 217] width 1390 height 242
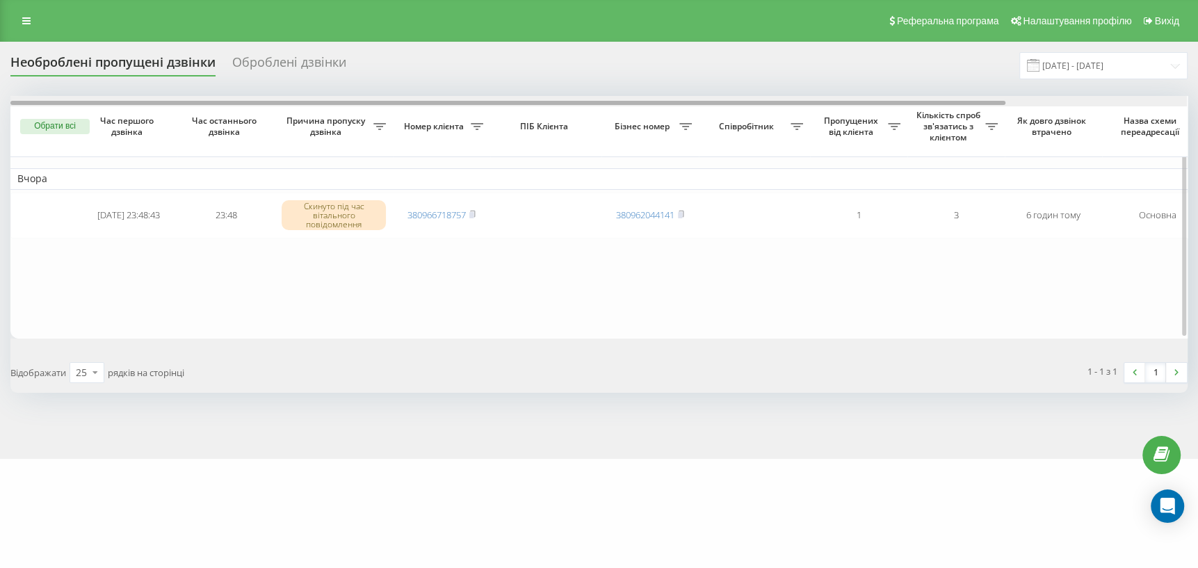
click at [1110, 102] on div at bounding box center [598, 101] width 1176 height 10
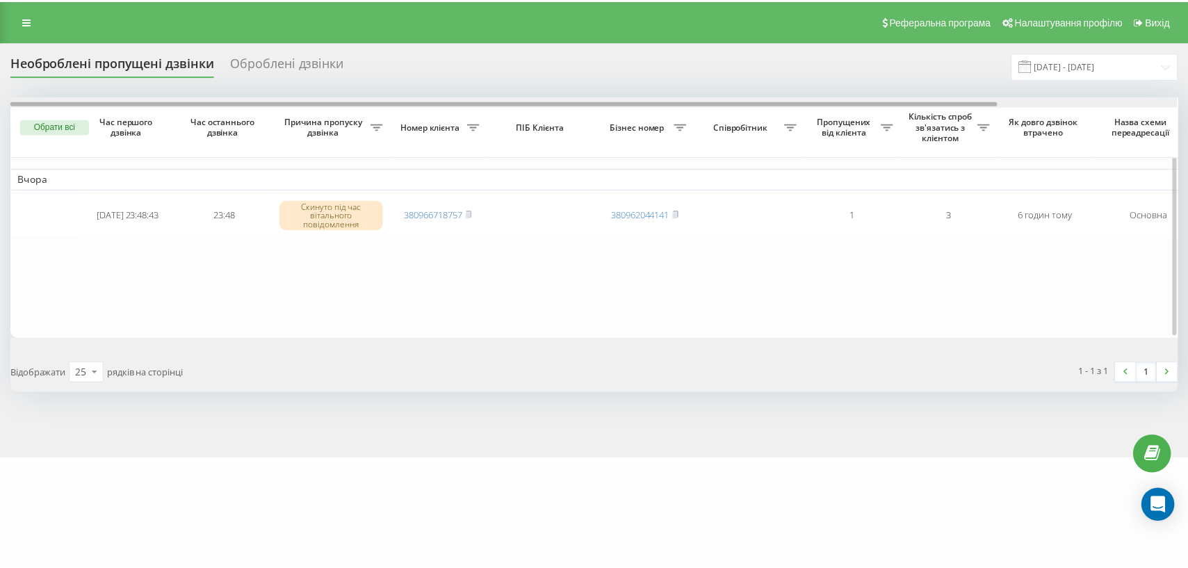
scroll to position [0, 213]
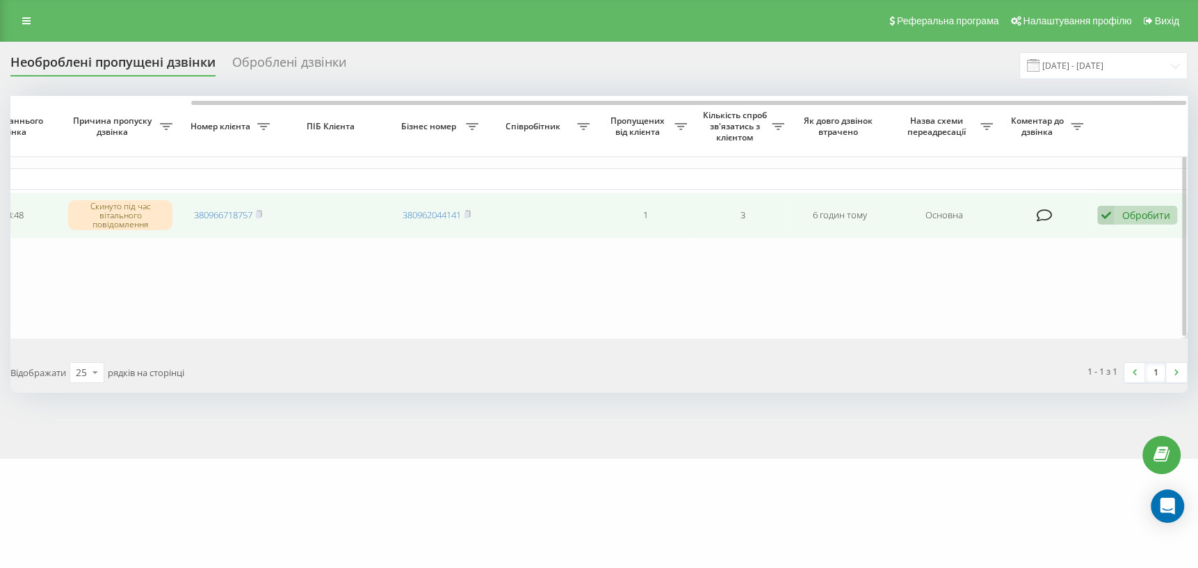
click at [1142, 212] on div "Обробити" at bounding box center [1145, 215] width 48 height 13
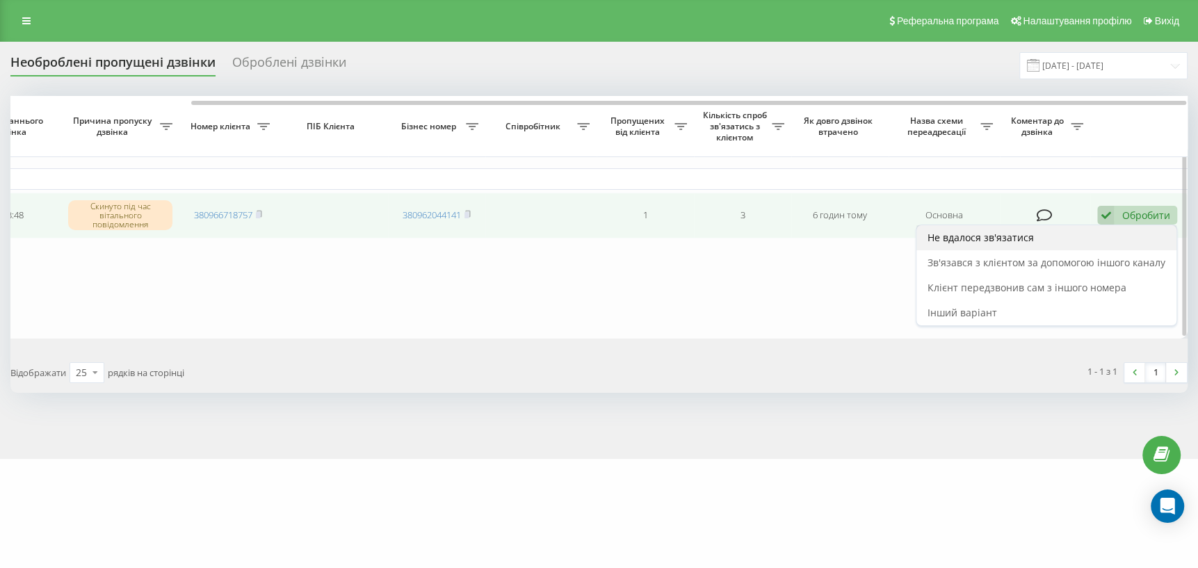
click at [1050, 234] on div "Не вдалося зв'язатися" at bounding box center [1046, 237] width 260 height 25
